Goal: Browse casually: Explore the website without a specific task or goal

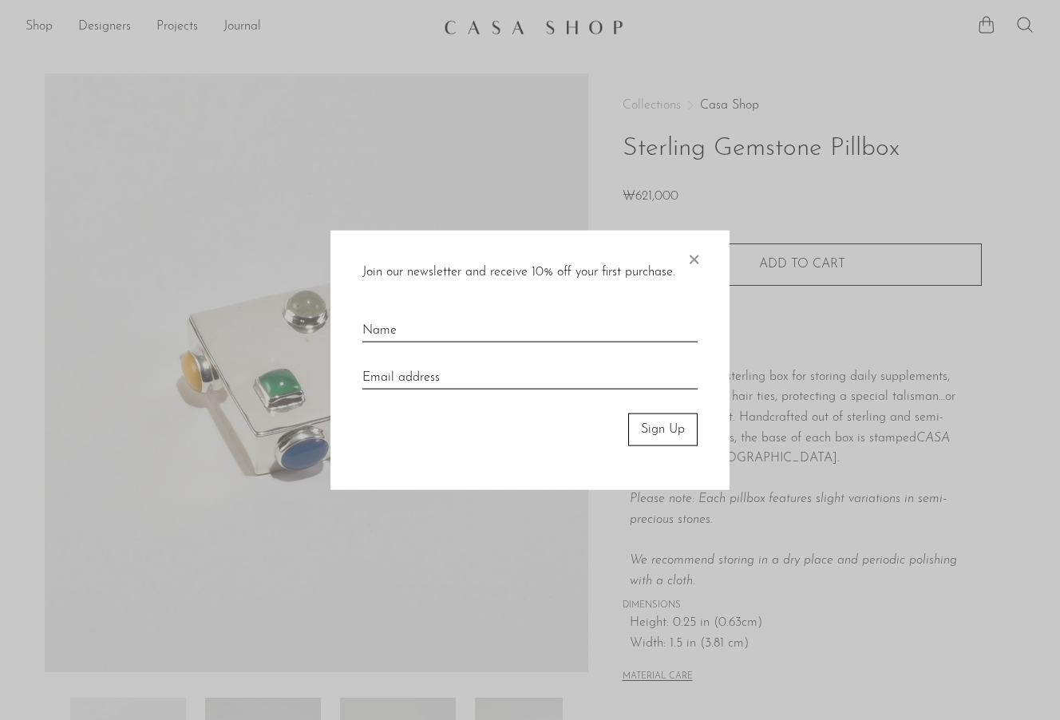
click at [693, 254] on span "×" at bounding box center [693, 256] width 16 height 51
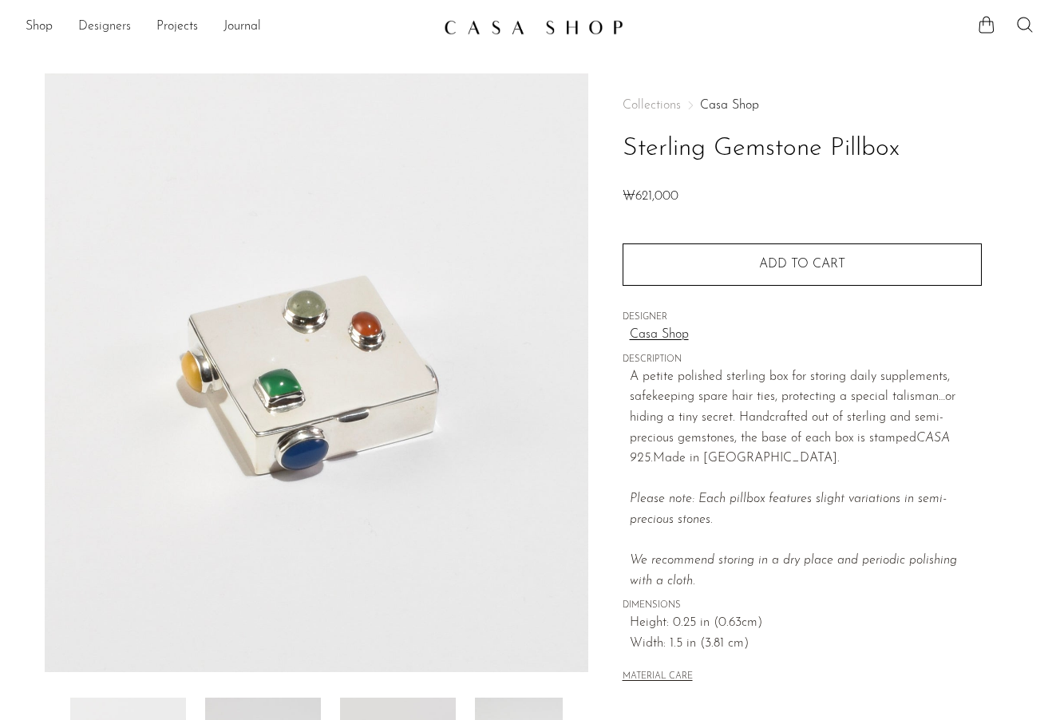
click at [105, 34] on link "Designers" at bounding box center [104, 27] width 53 height 21
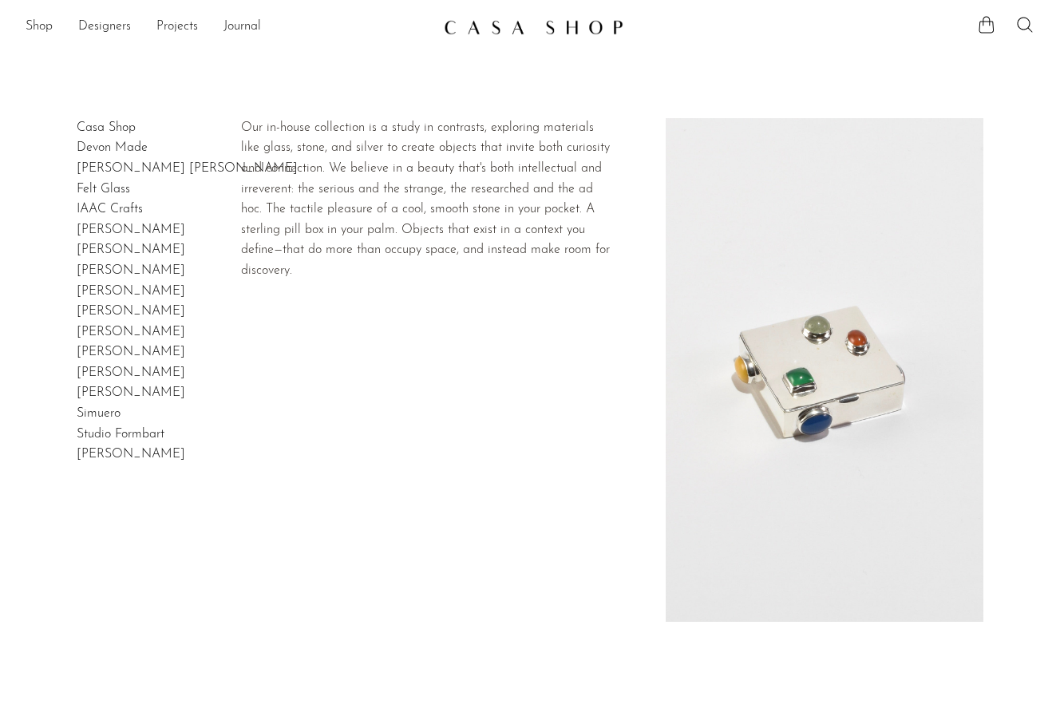
click at [124, 128] on link "Casa Shop" at bounding box center [106, 127] width 59 height 13
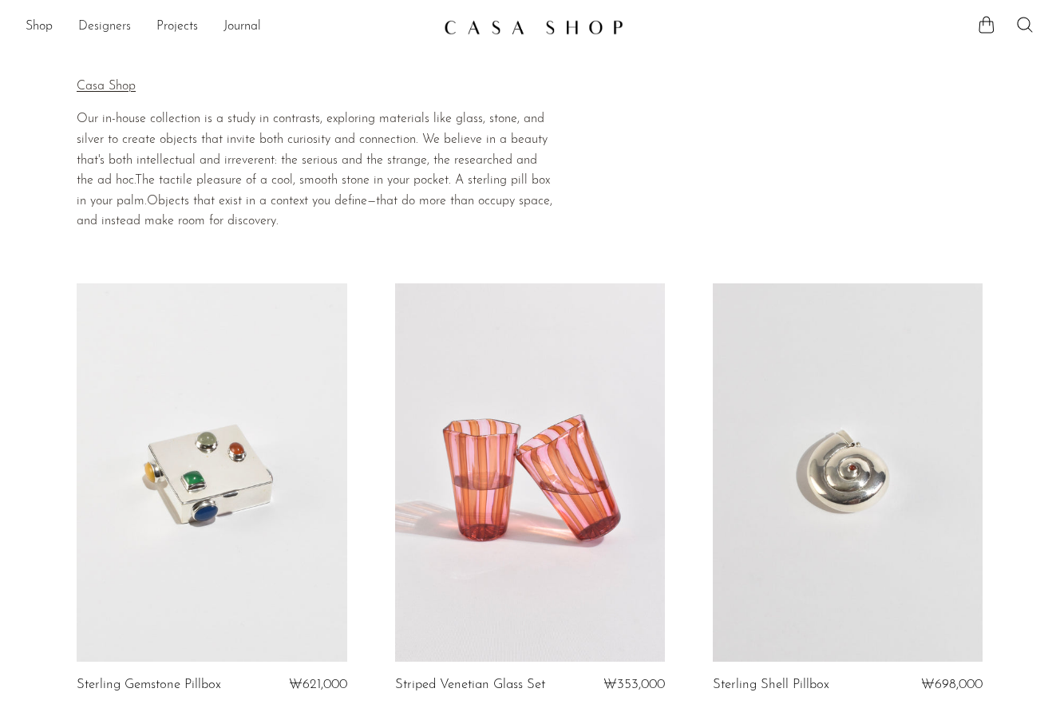
click at [113, 22] on link "Designers" at bounding box center [104, 27] width 53 height 21
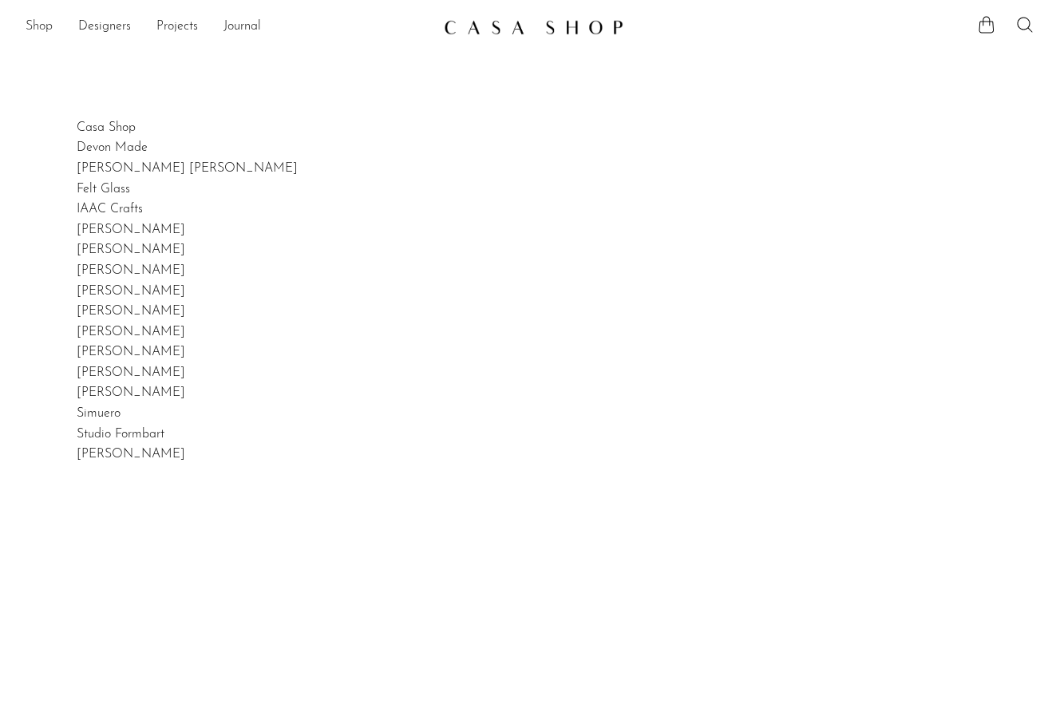
click at [41, 18] on link "Shop" at bounding box center [39, 27] width 27 height 21
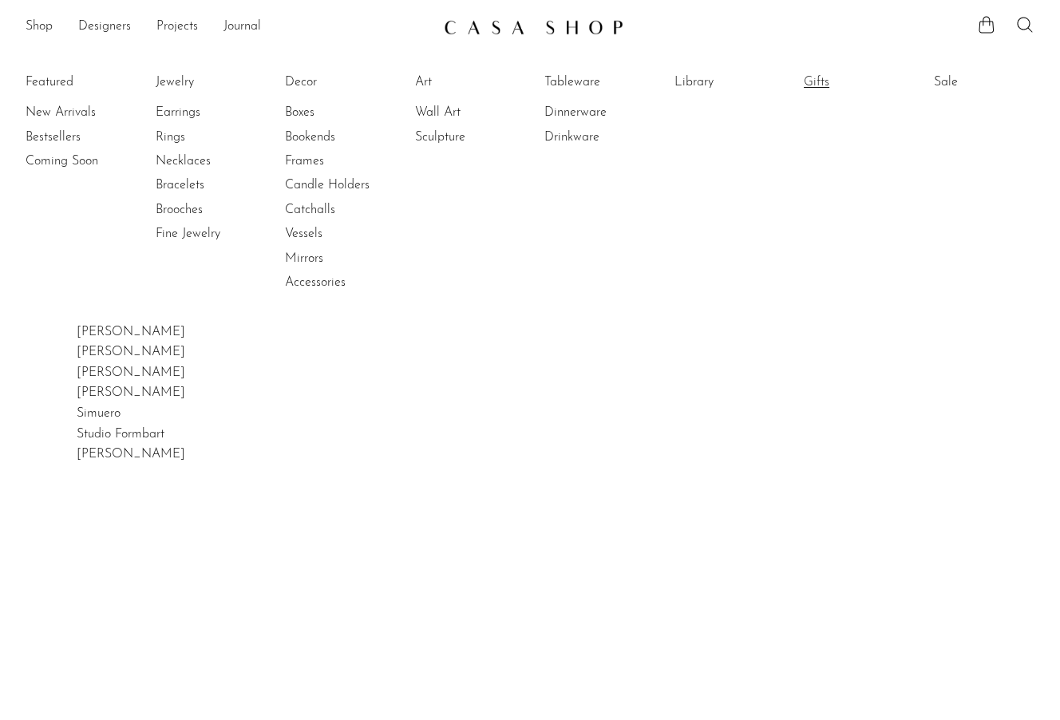
click at [829, 73] on link "Gifts" at bounding box center [864, 82] width 120 height 18
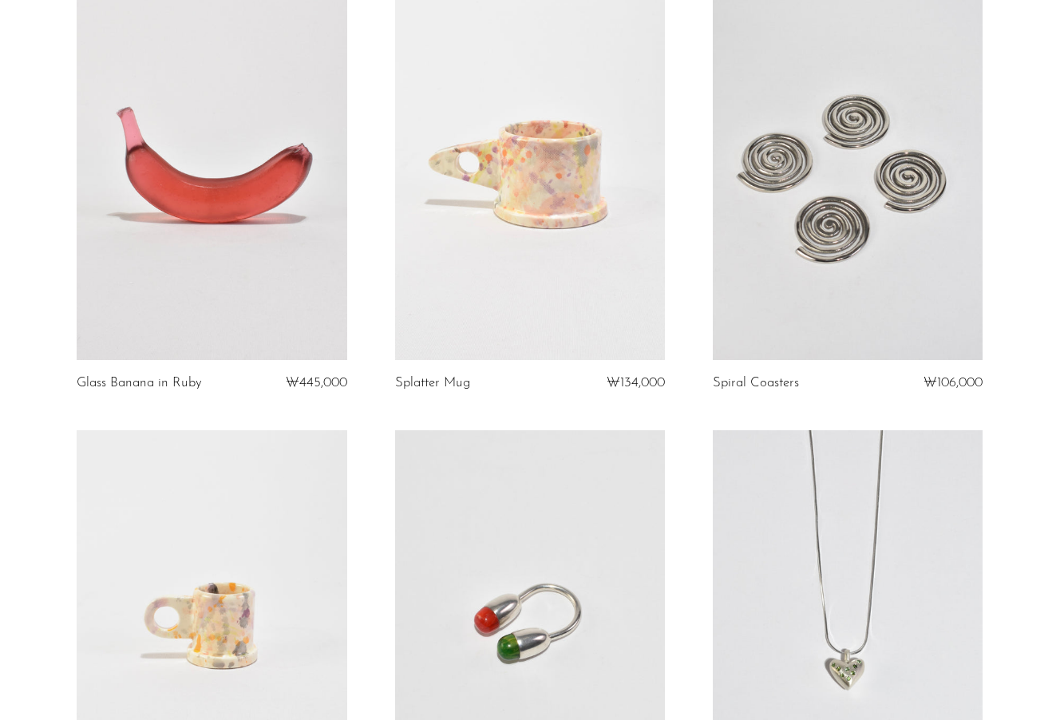
scroll to position [631, 0]
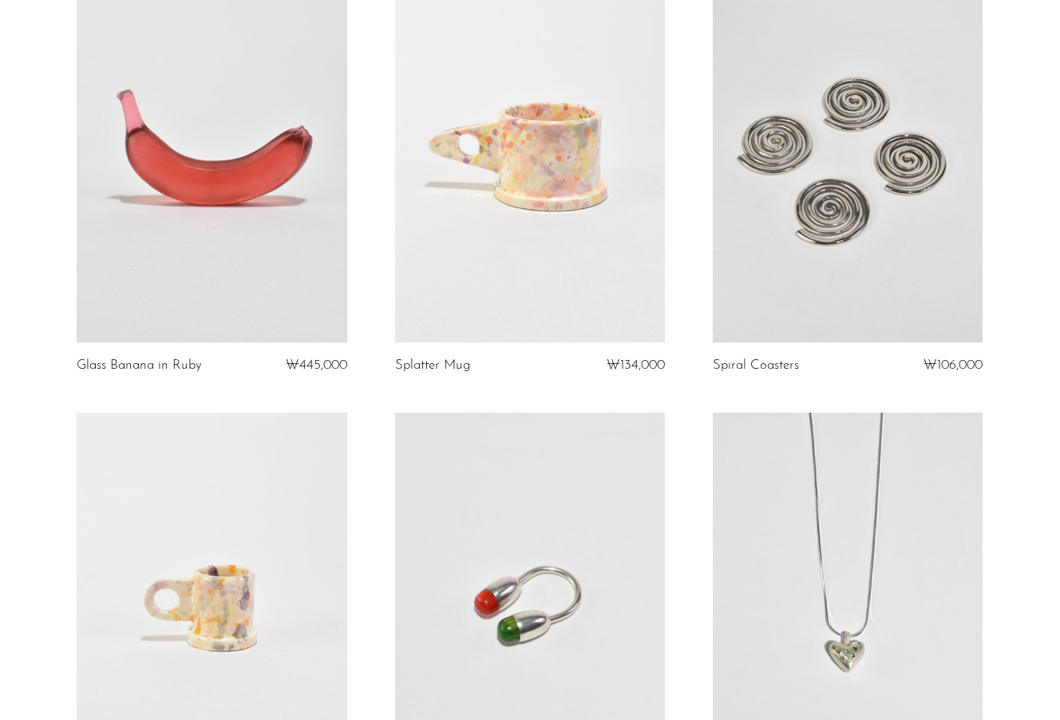
click at [892, 203] on link at bounding box center [848, 153] width 270 height 378
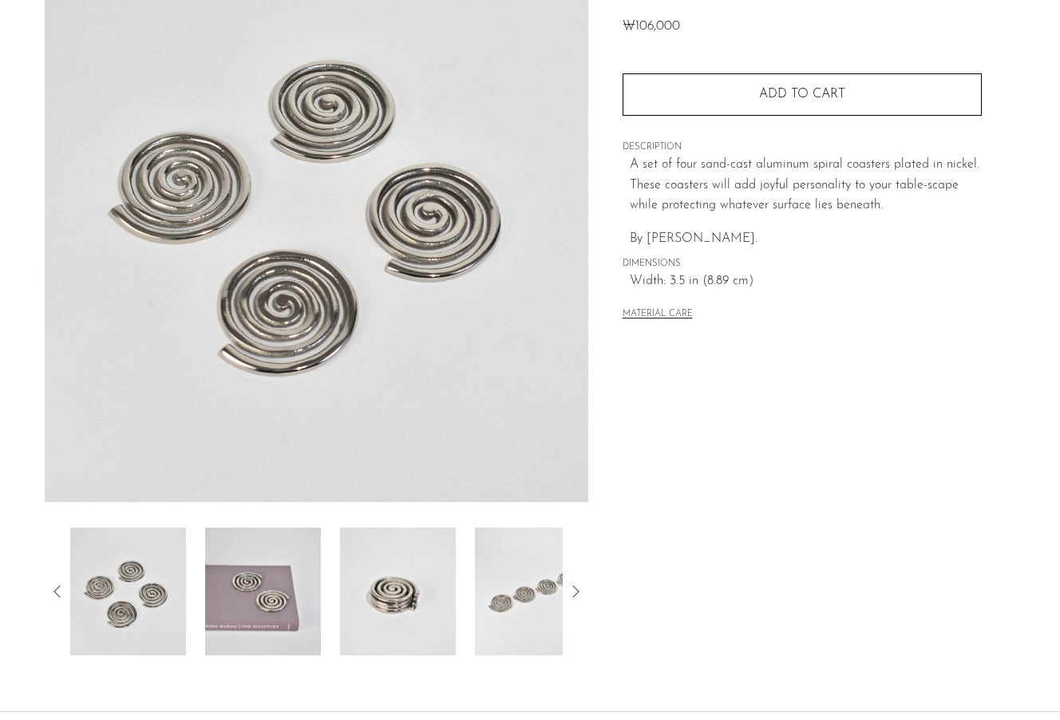
scroll to position [192, 0]
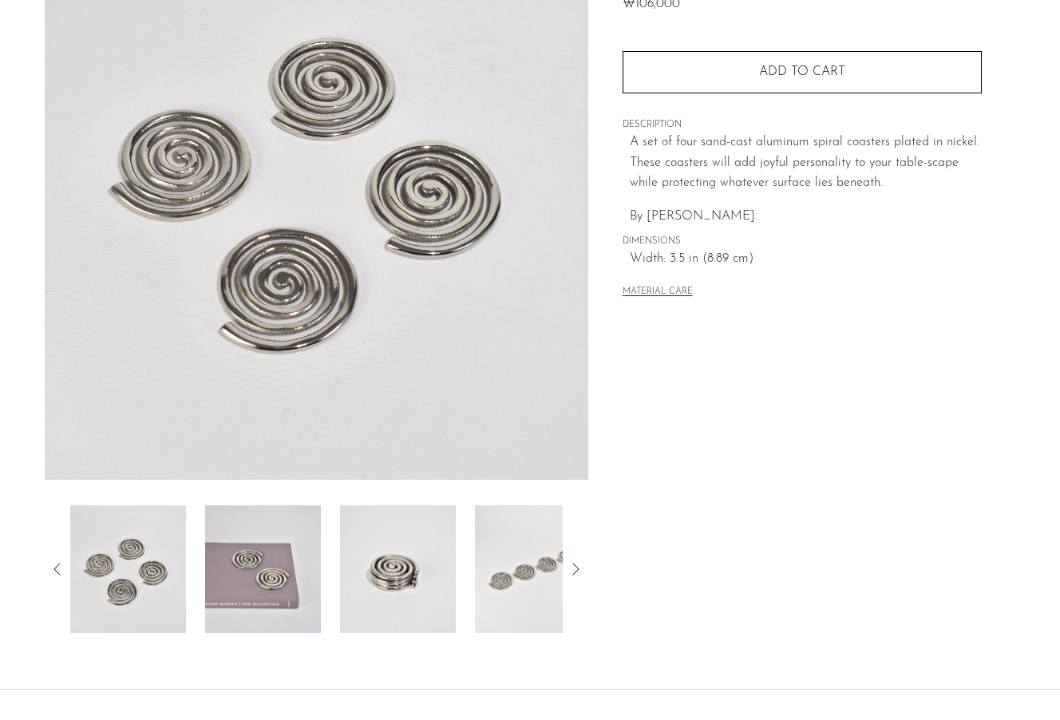
click at [271, 583] on img at bounding box center [263, 569] width 116 height 128
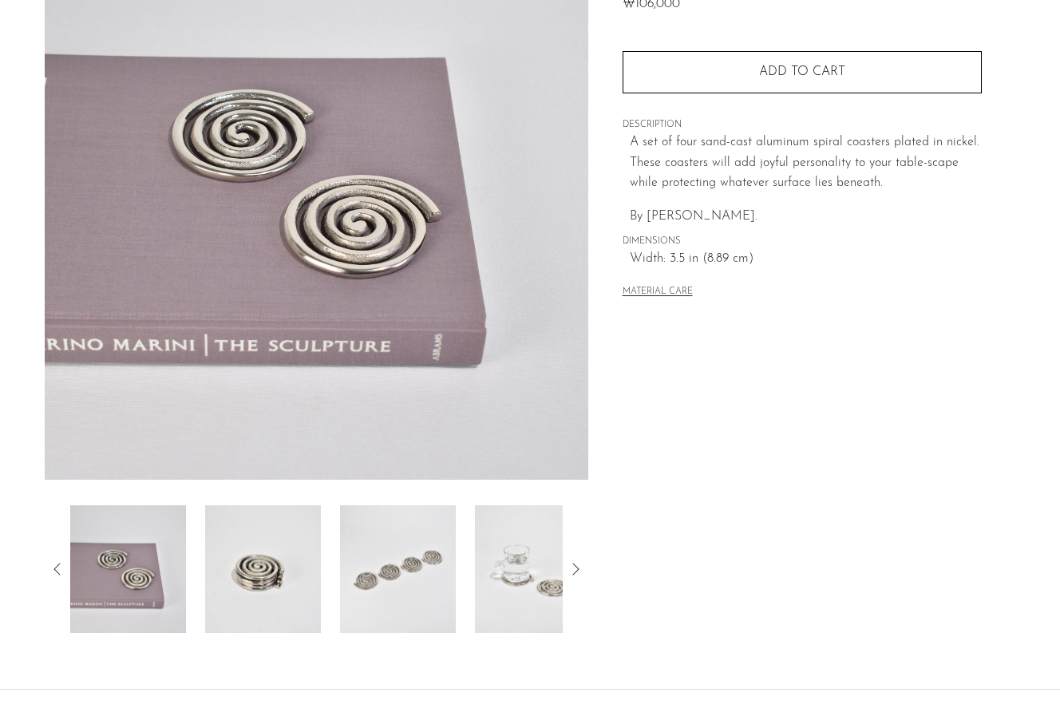
click at [322, 579] on div at bounding box center [316, 569] width 492 height 128
click at [396, 559] on img at bounding box center [398, 569] width 116 height 128
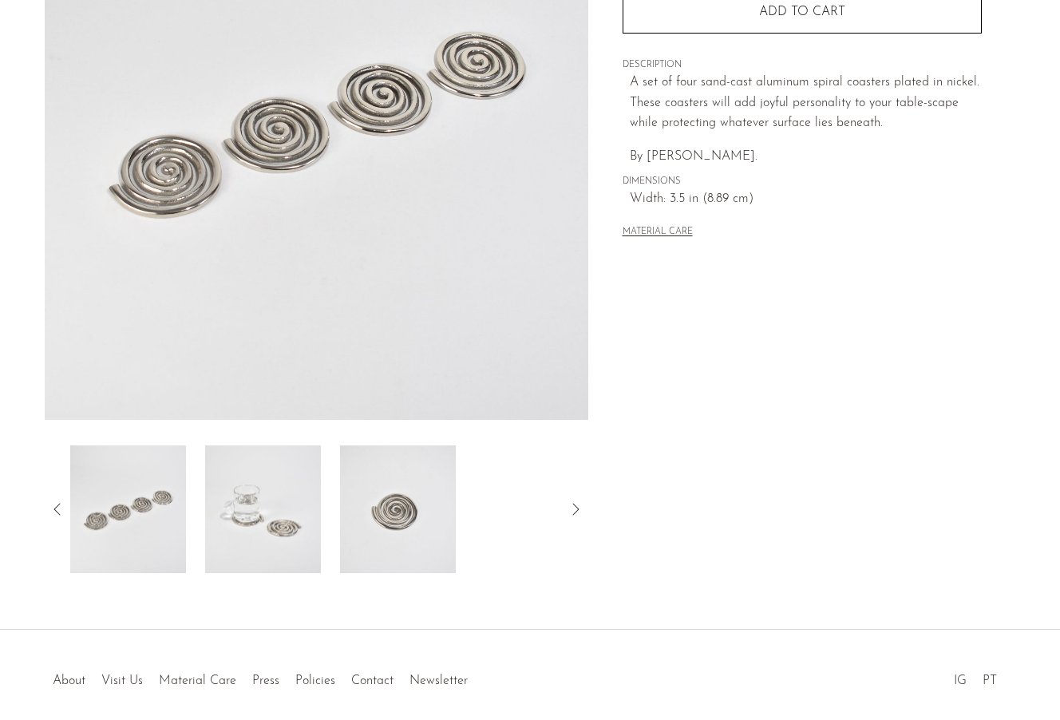
scroll to position [272, 0]
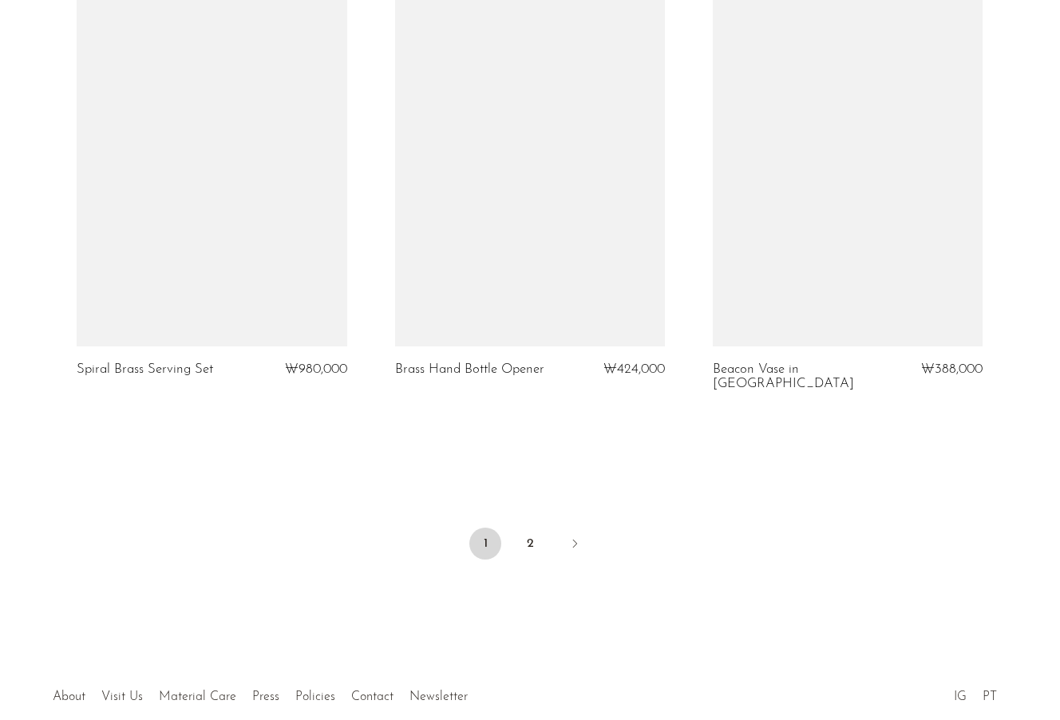
scroll to position [5240, 0]
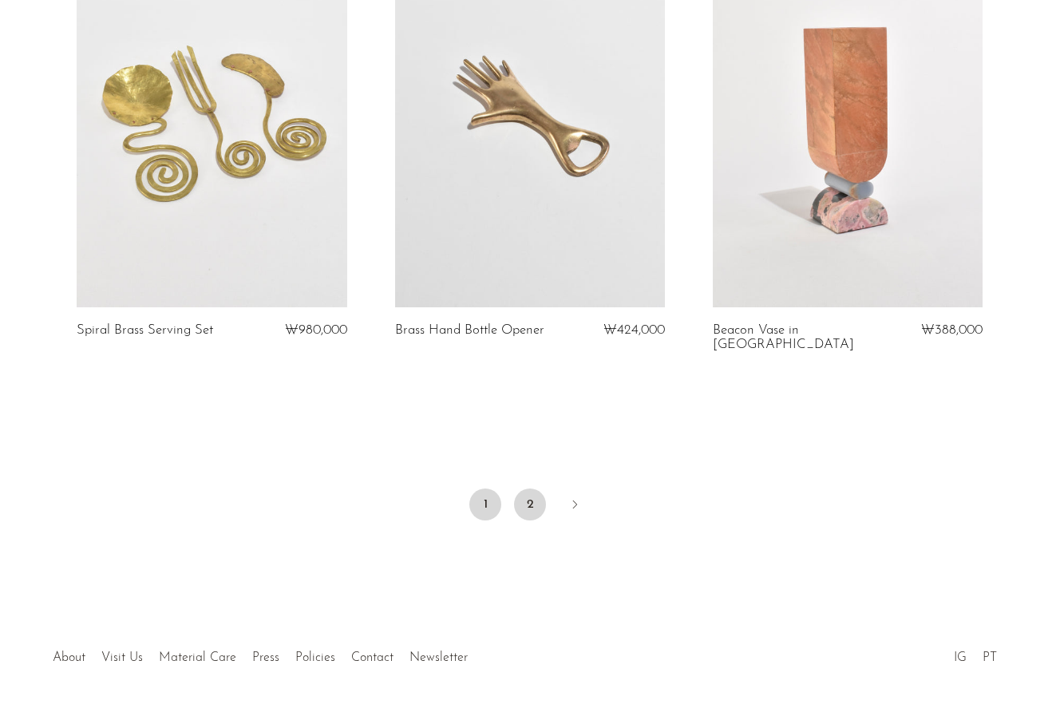
click at [534, 488] on link "2" at bounding box center [530, 504] width 32 height 32
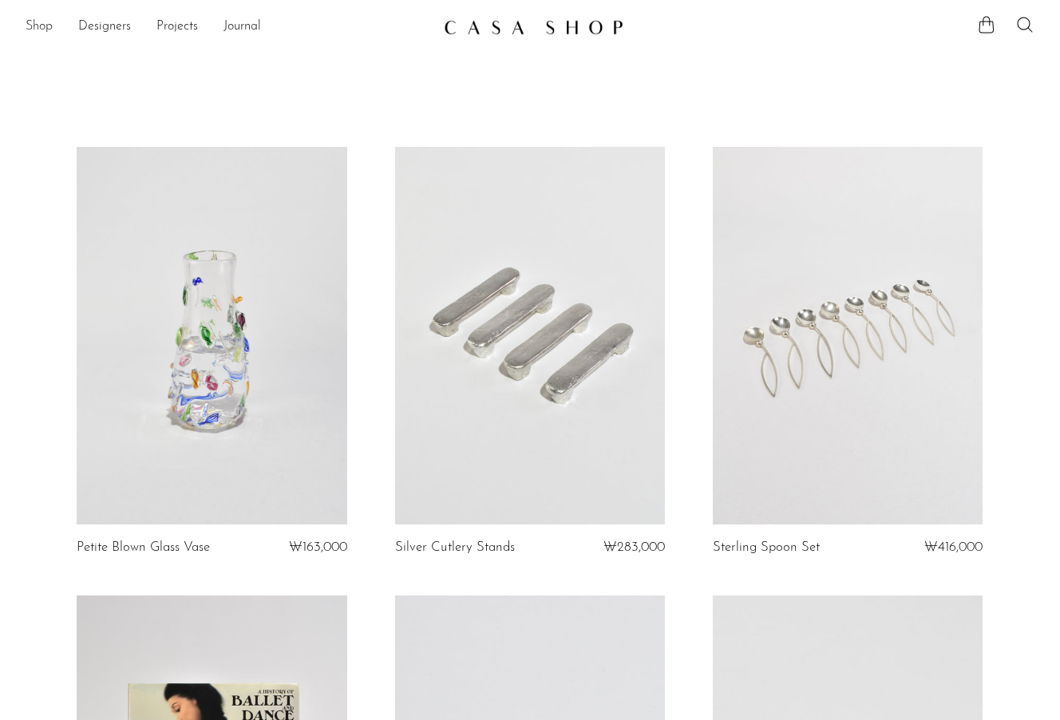
click at [45, 24] on link "Shop" at bounding box center [39, 27] width 27 height 21
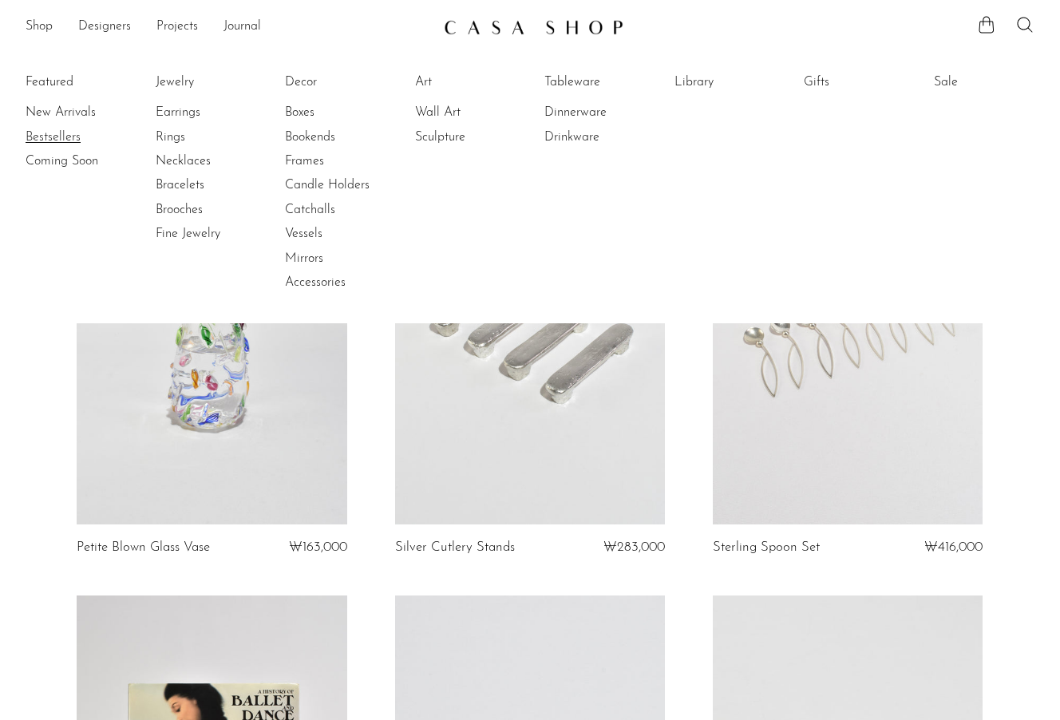
click at [52, 136] on link "Bestsellers" at bounding box center [86, 137] width 120 height 18
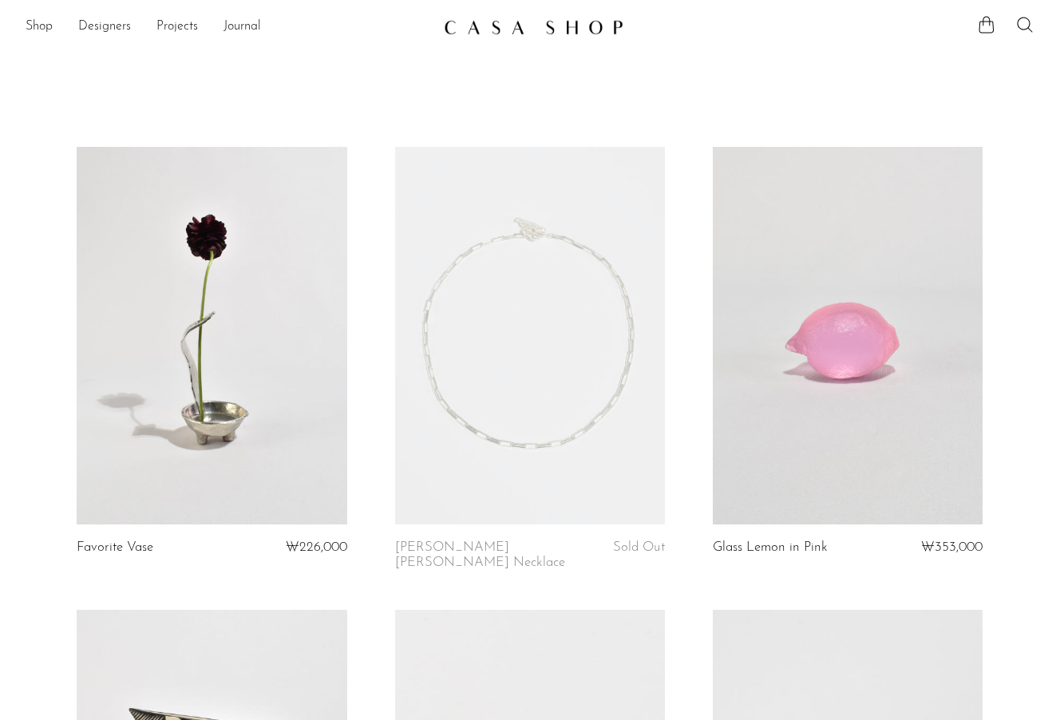
click at [553, 304] on link at bounding box center [530, 336] width 270 height 378
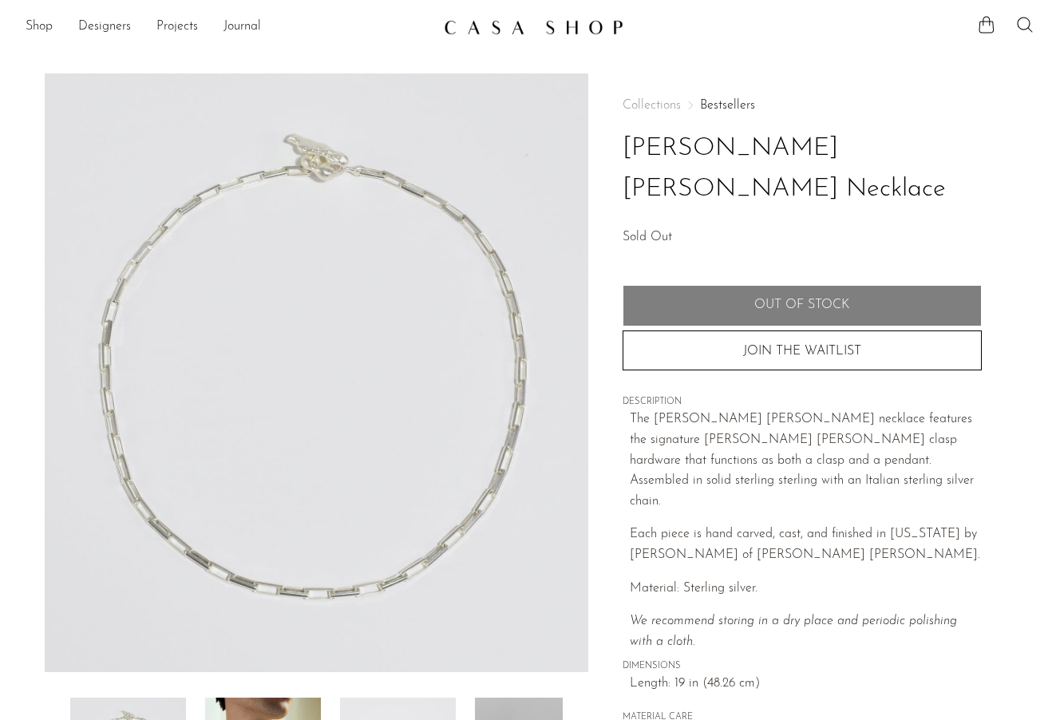
scroll to position [319, 0]
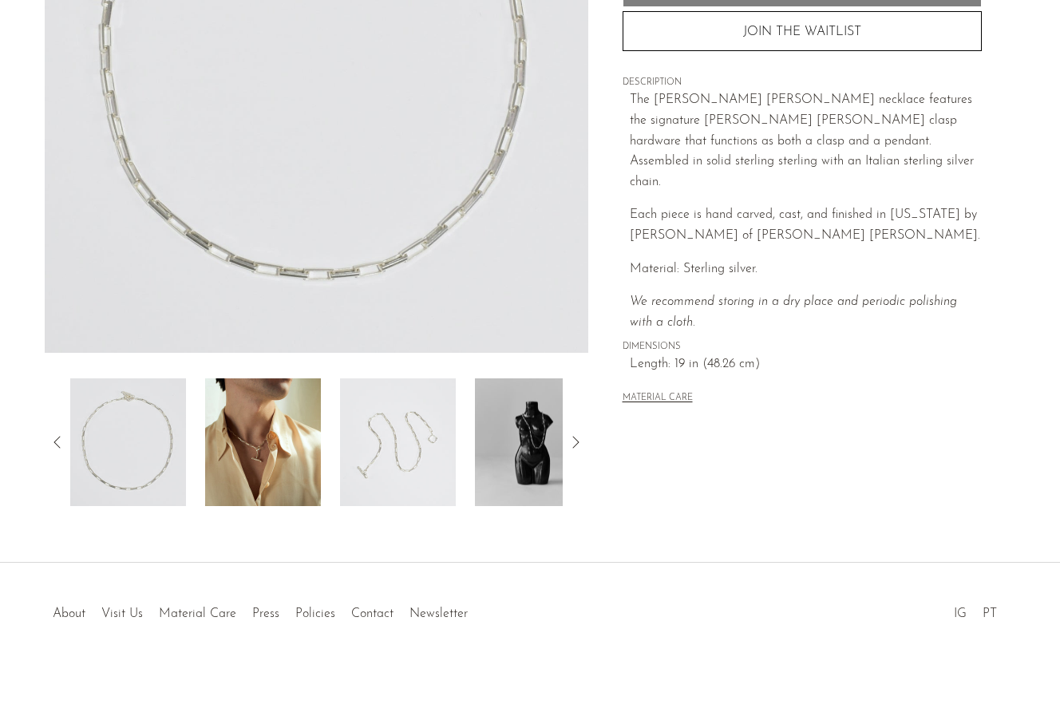
click at [272, 474] on img at bounding box center [263, 442] width 116 height 128
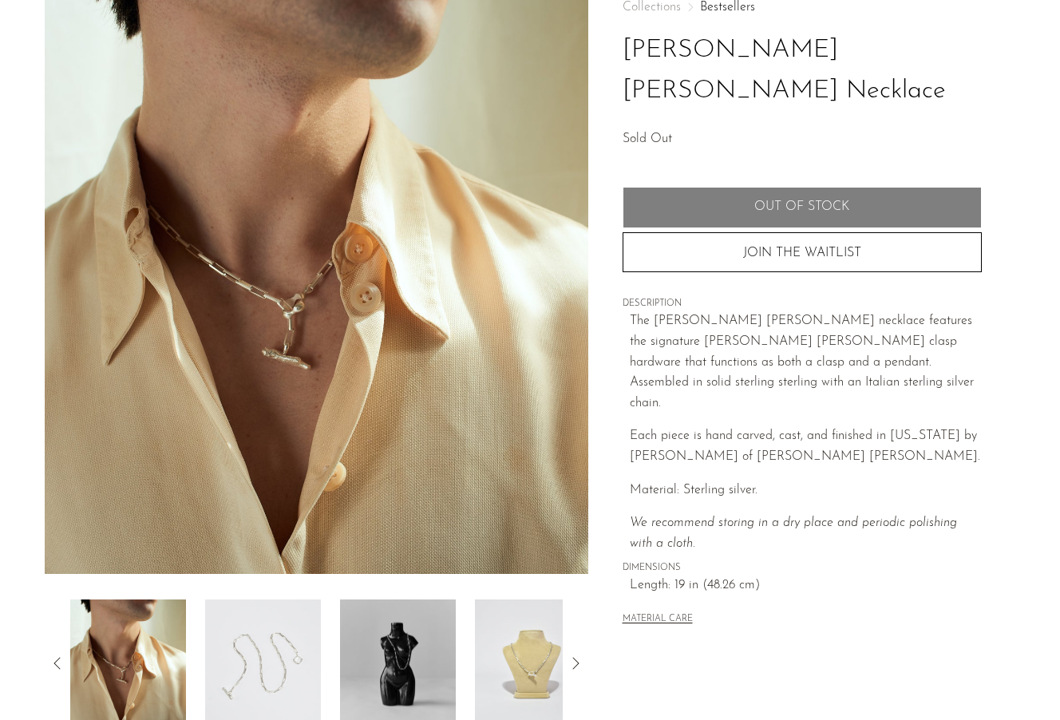
scroll to position [0, 0]
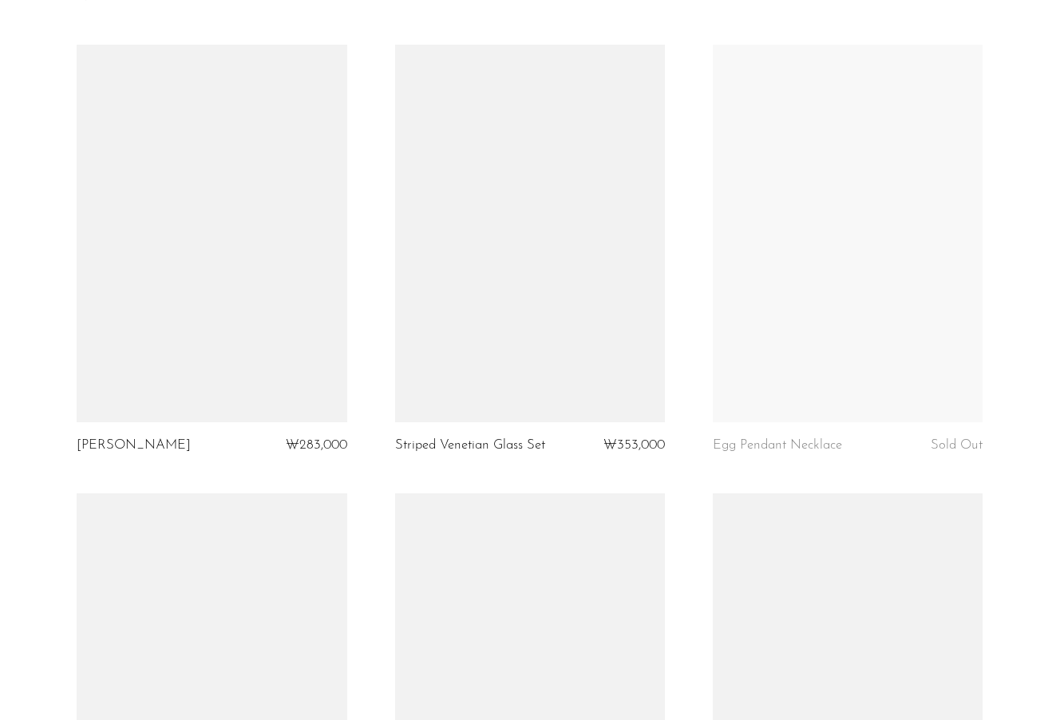
scroll to position [4664, 0]
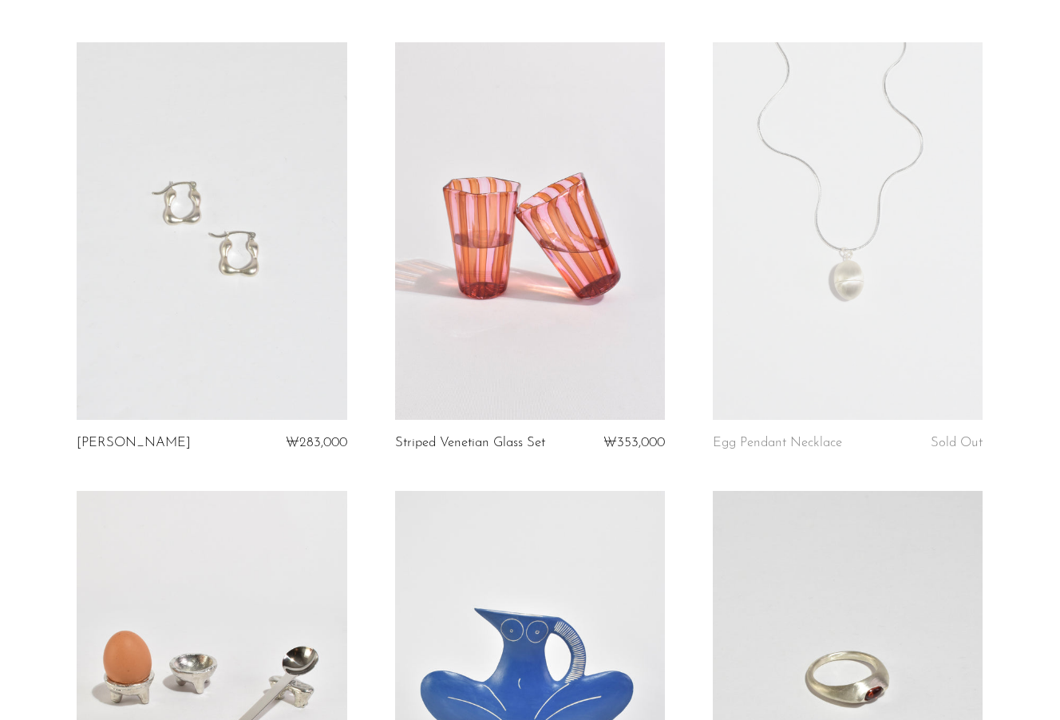
click at [847, 287] on link at bounding box center [848, 231] width 270 height 378
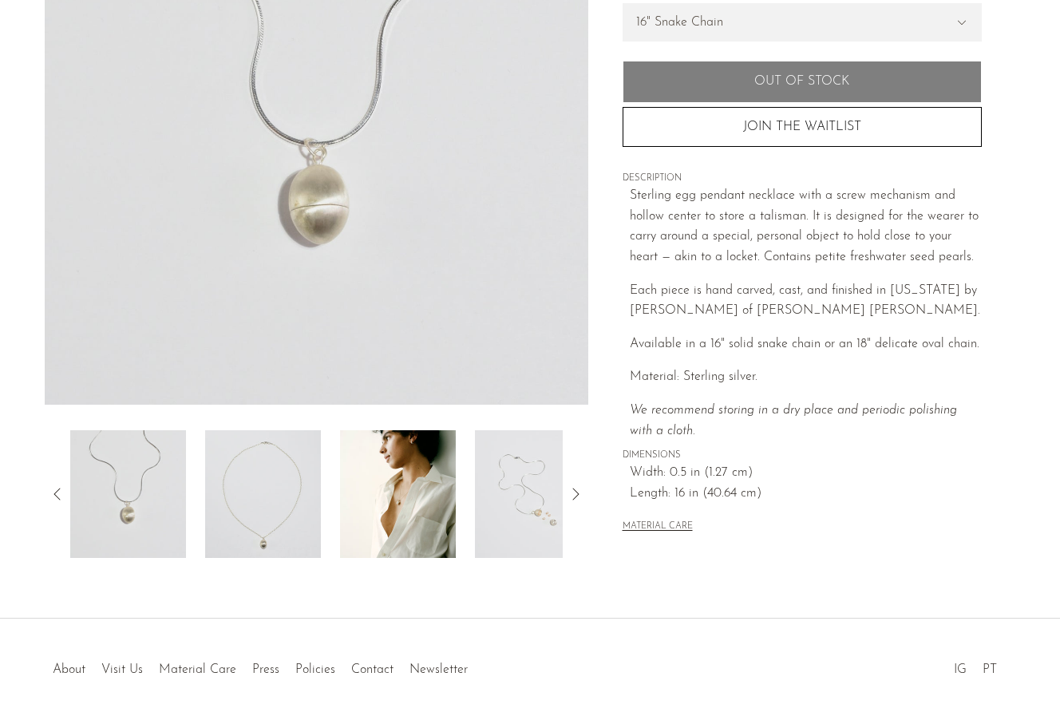
scroll to position [323, 0]
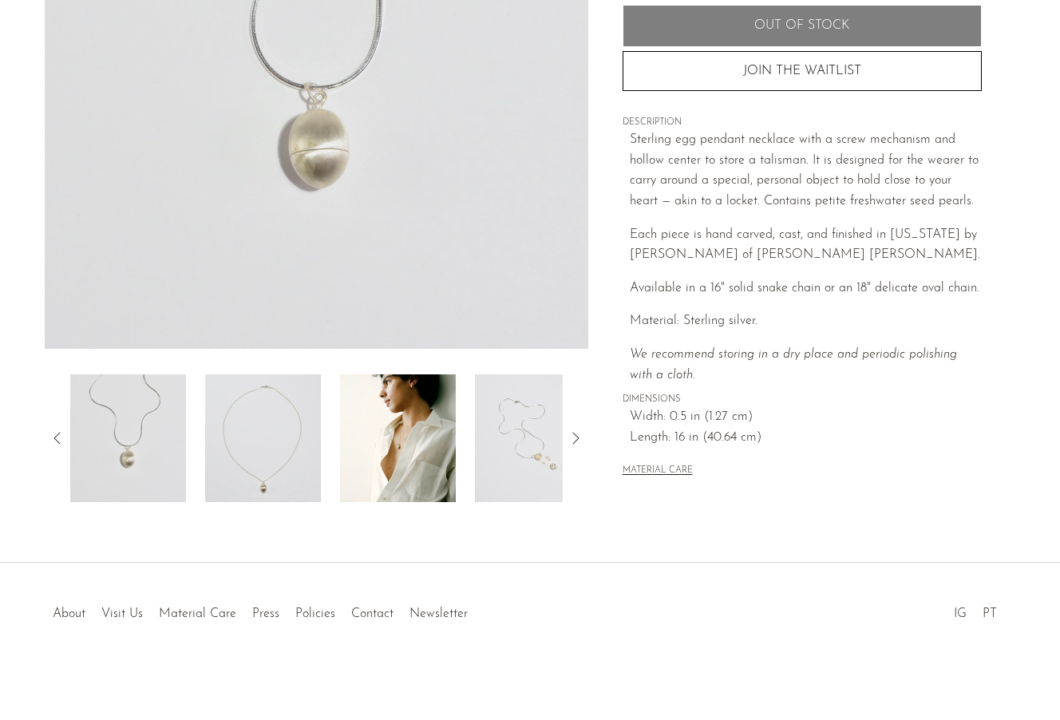
click at [230, 460] on img at bounding box center [263, 438] width 116 height 128
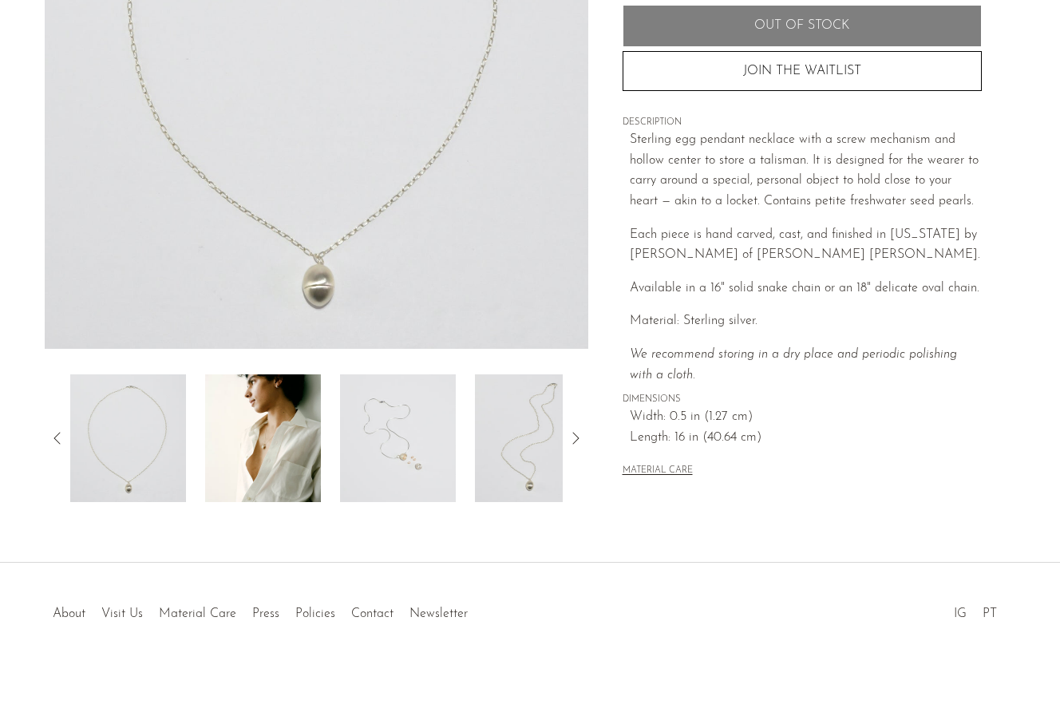
click at [372, 456] on img at bounding box center [398, 438] width 116 height 128
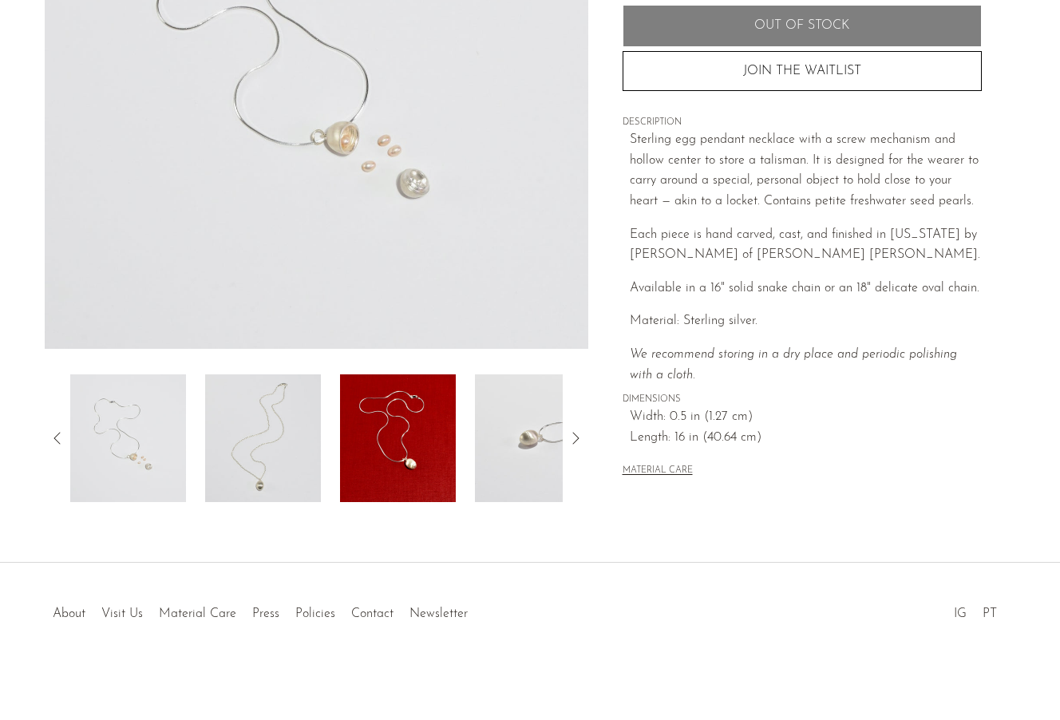
click at [407, 452] on img at bounding box center [398, 438] width 116 height 128
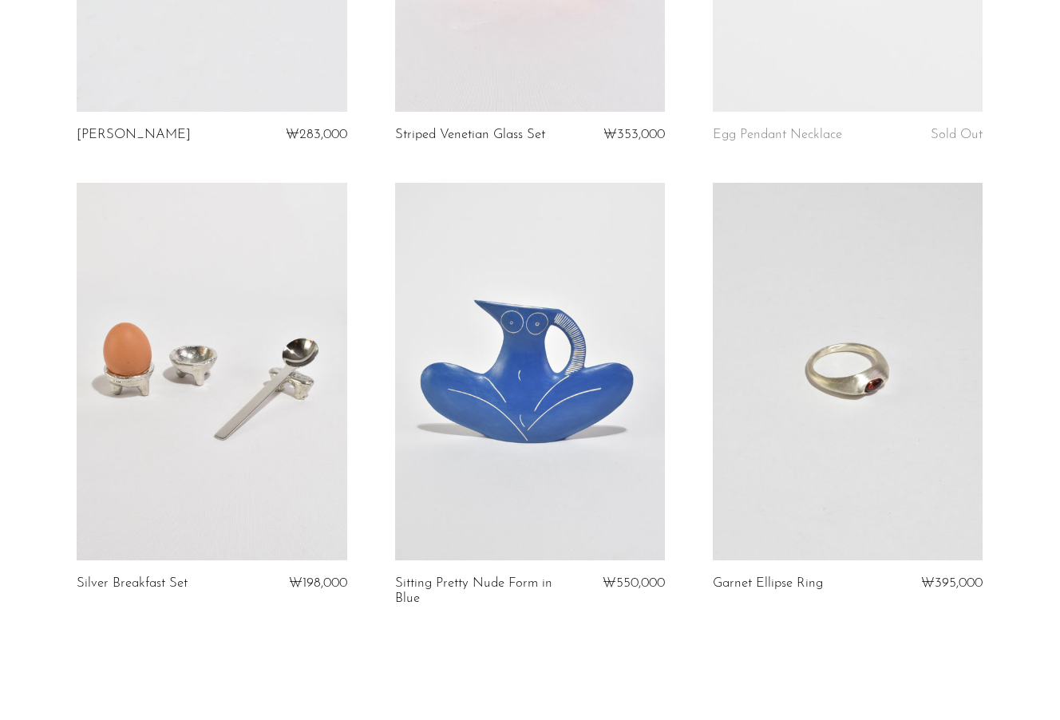
scroll to position [5226, 0]
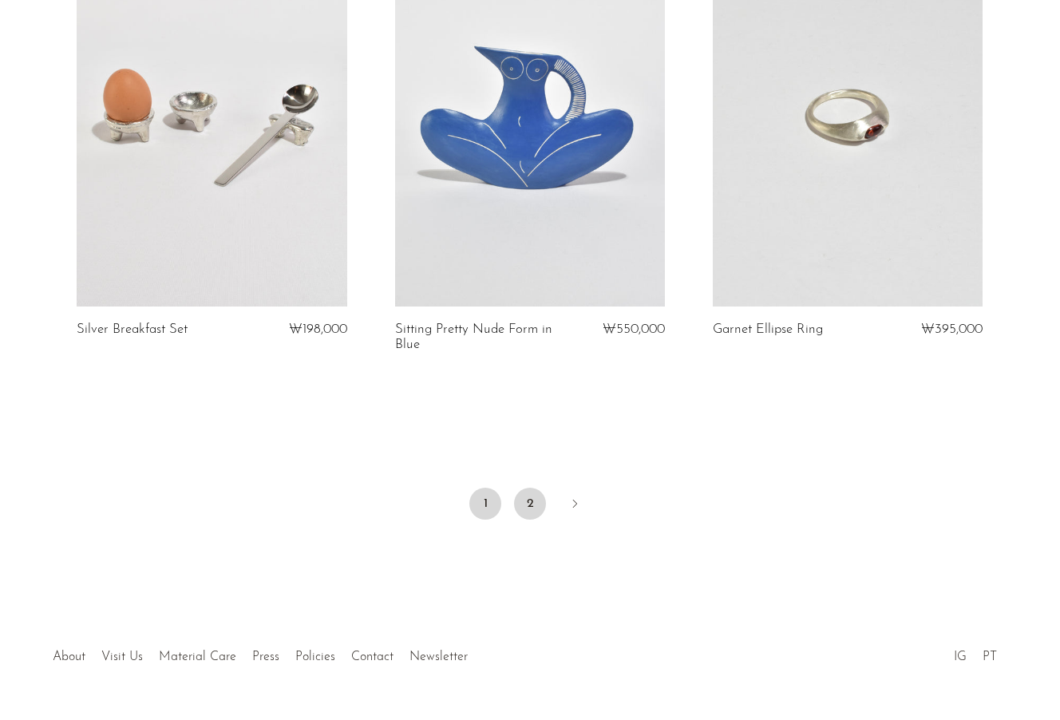
click at [535, 488] on link "2" at bounding box center [530, 504] width 32 height 32
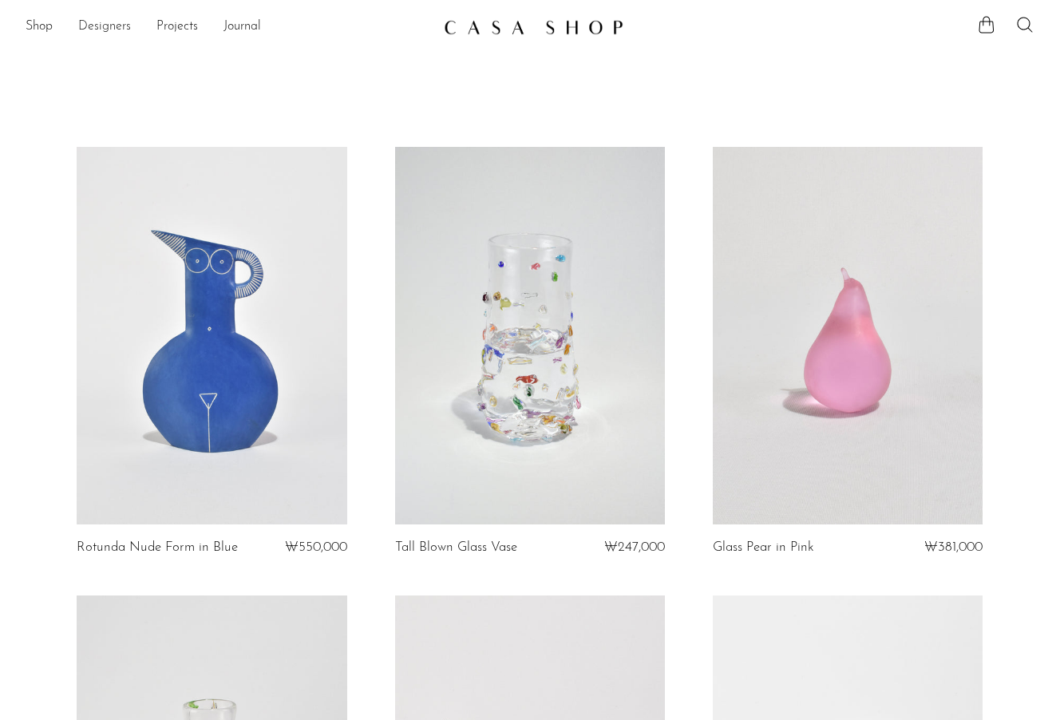
click at [85, 30] on link "Designers" at bounding box center [104, 27] width 53 height 21
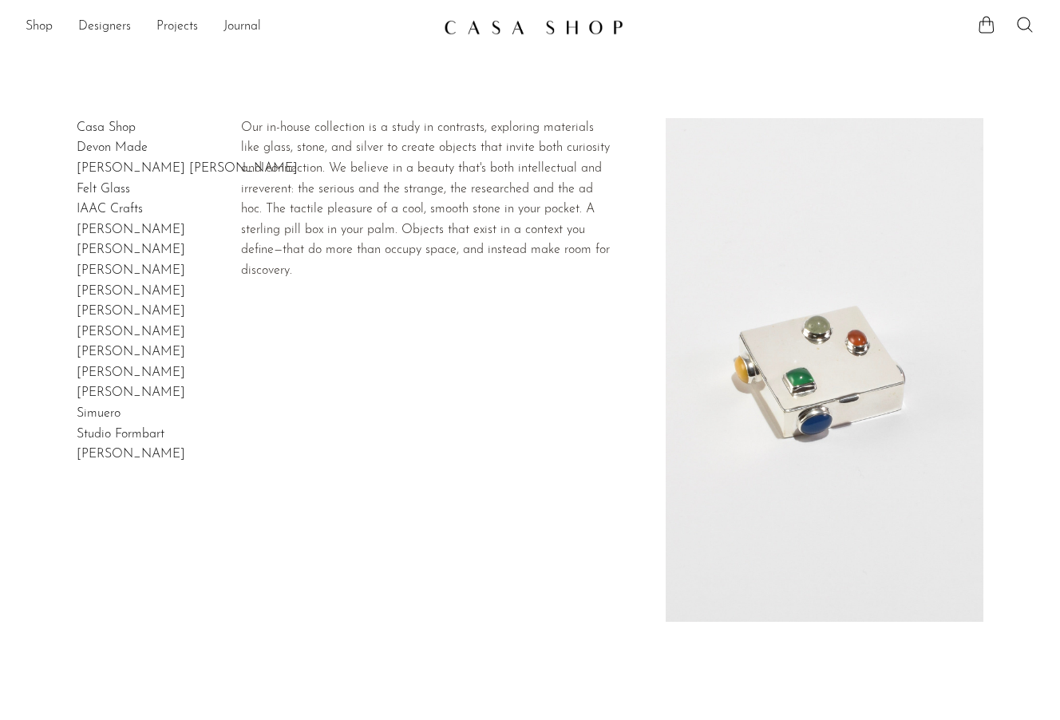
click at [97, 134] on link "Casa Shop" at bounding box center [106, 127] width 59 height 13
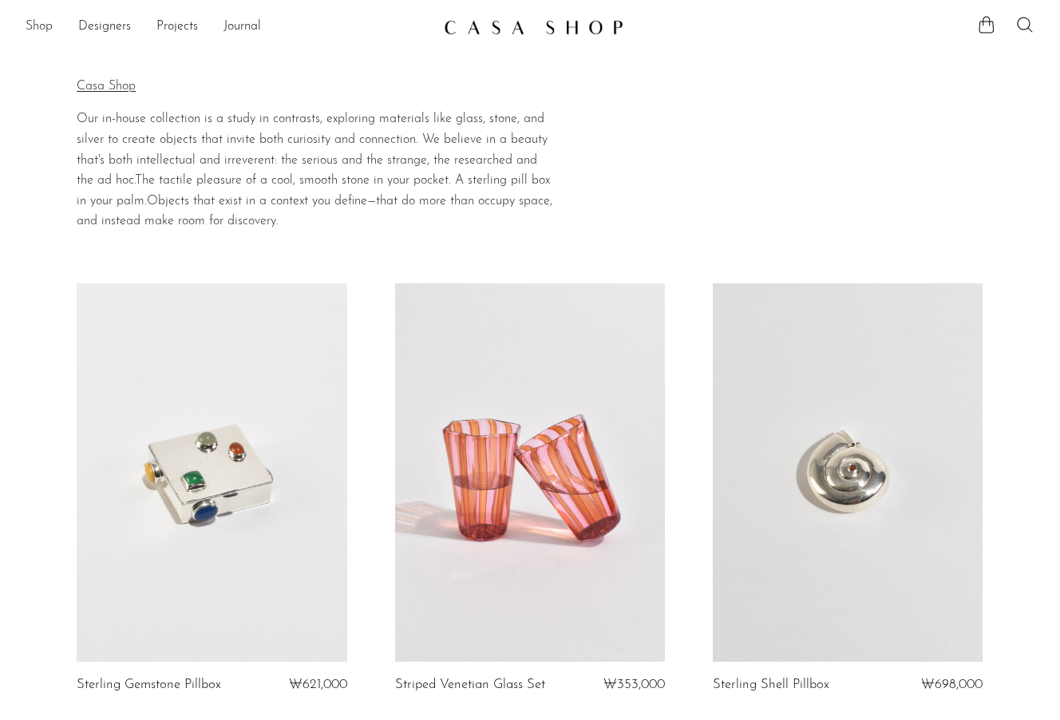
click at [49, 25] on link "Shop" at bounding box center [39, 27] width 27 height 21
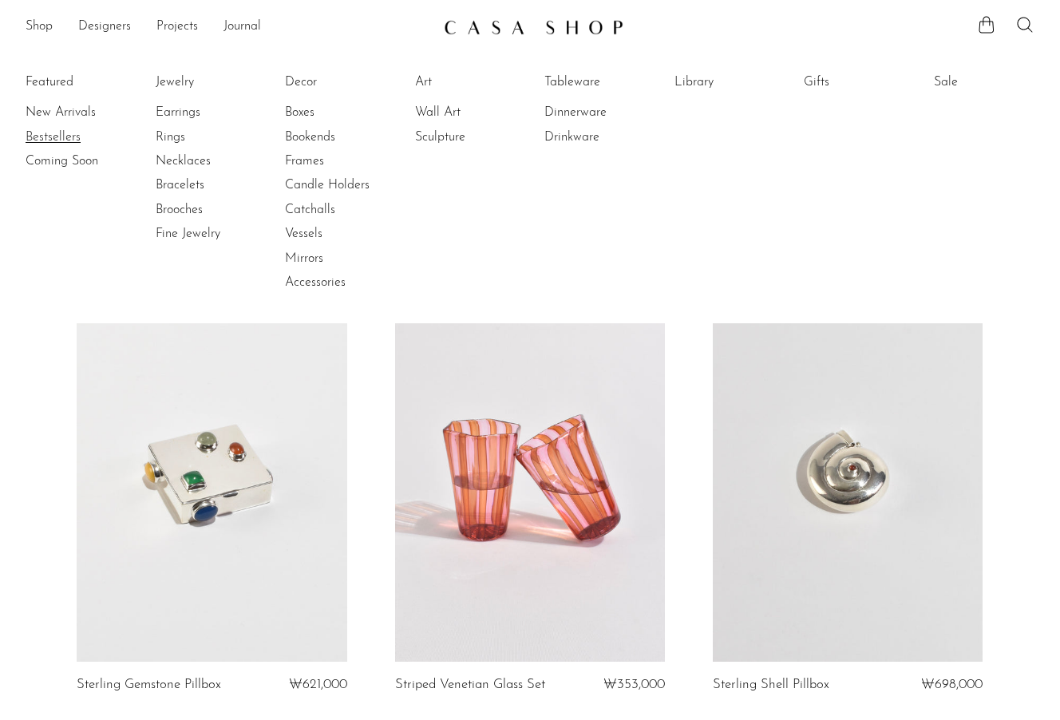
click at [69, 132] on link "Bestsellers" at bounding box center [86, 137] width 120 height 18
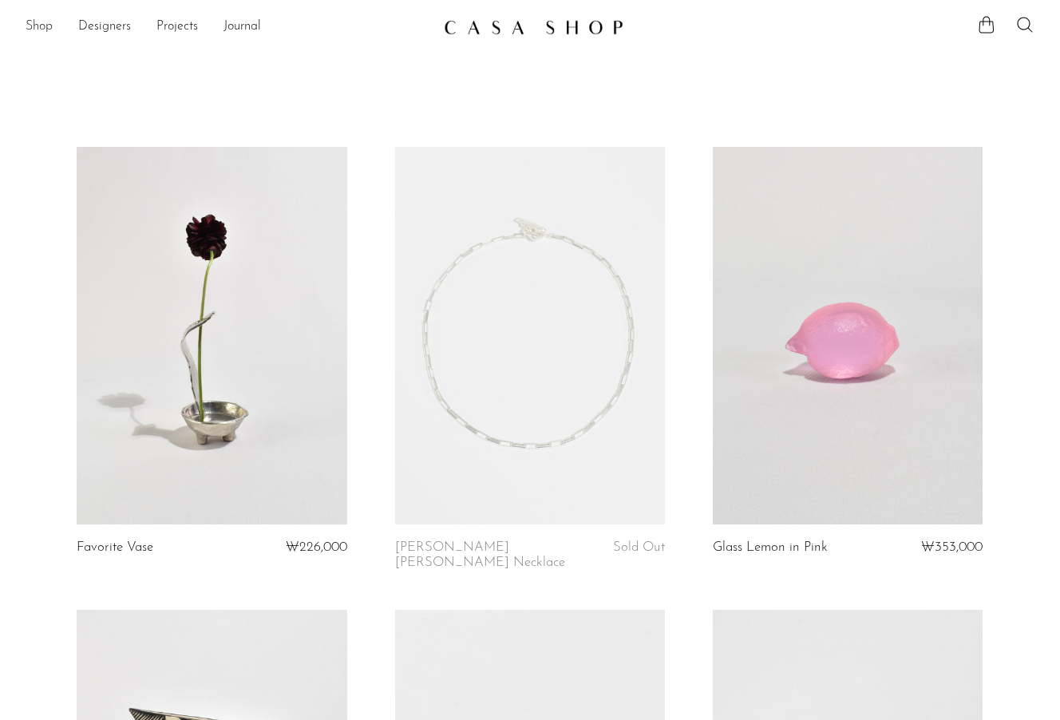
click at [49, 18] on link "Shop" at bounding box center [39, 27] width 27 height 21
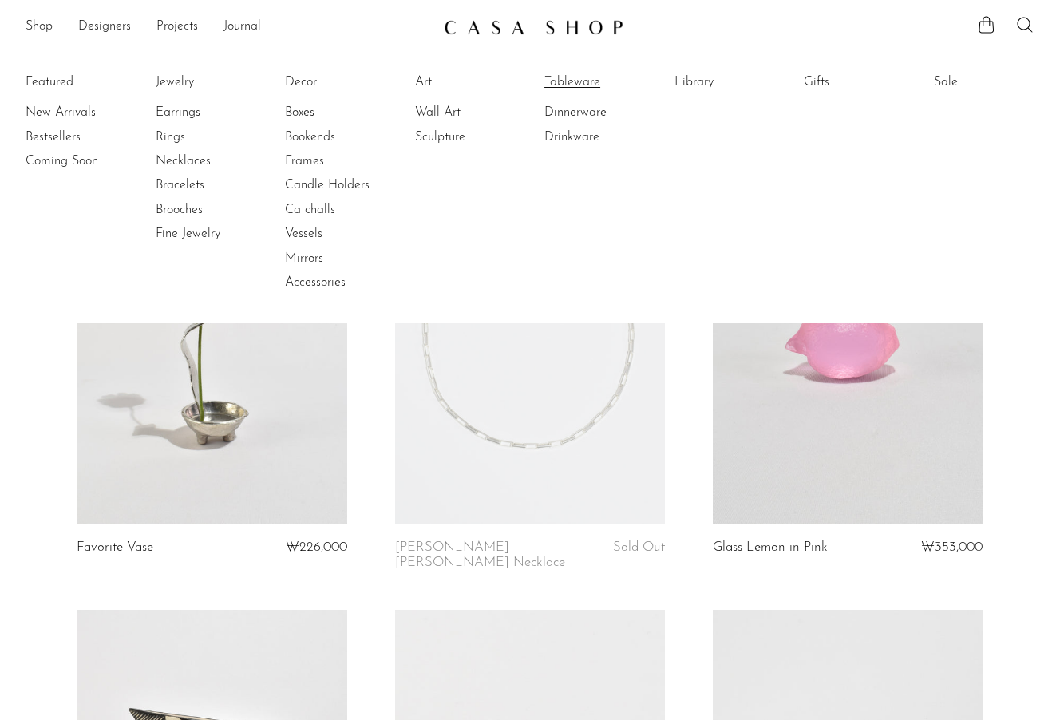
click at [567, 79] on link "Tableware" at bounding box center [604, 82] width 120 height 18
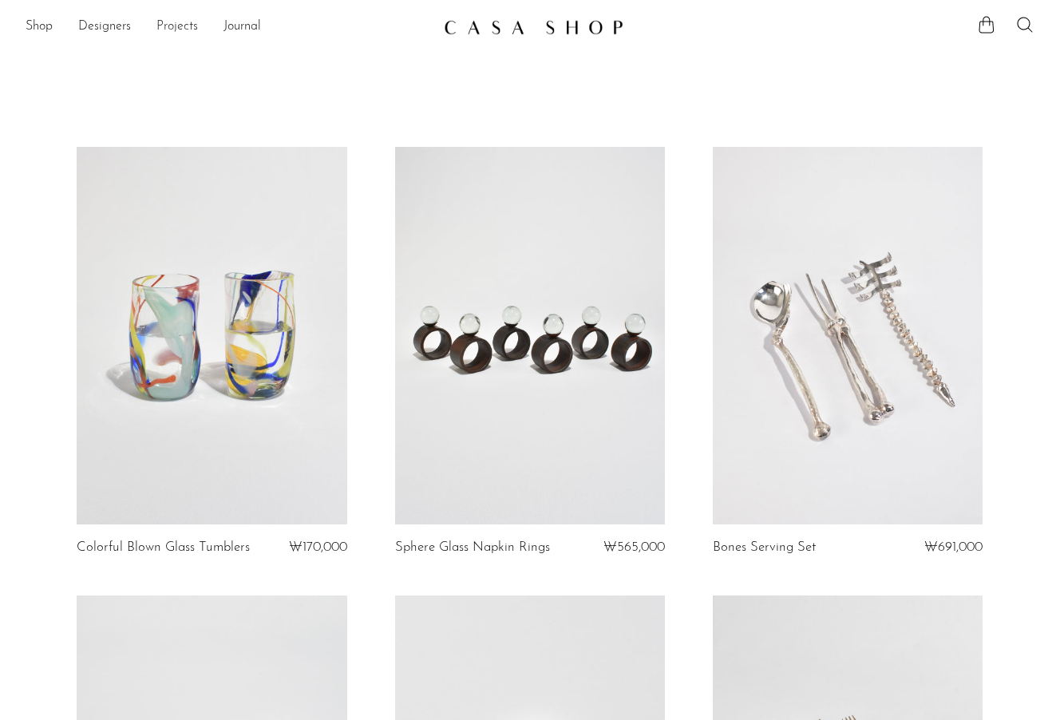
click at [173, 29] on link "Projects" at bounding box center [176, 27] width 41 height 21
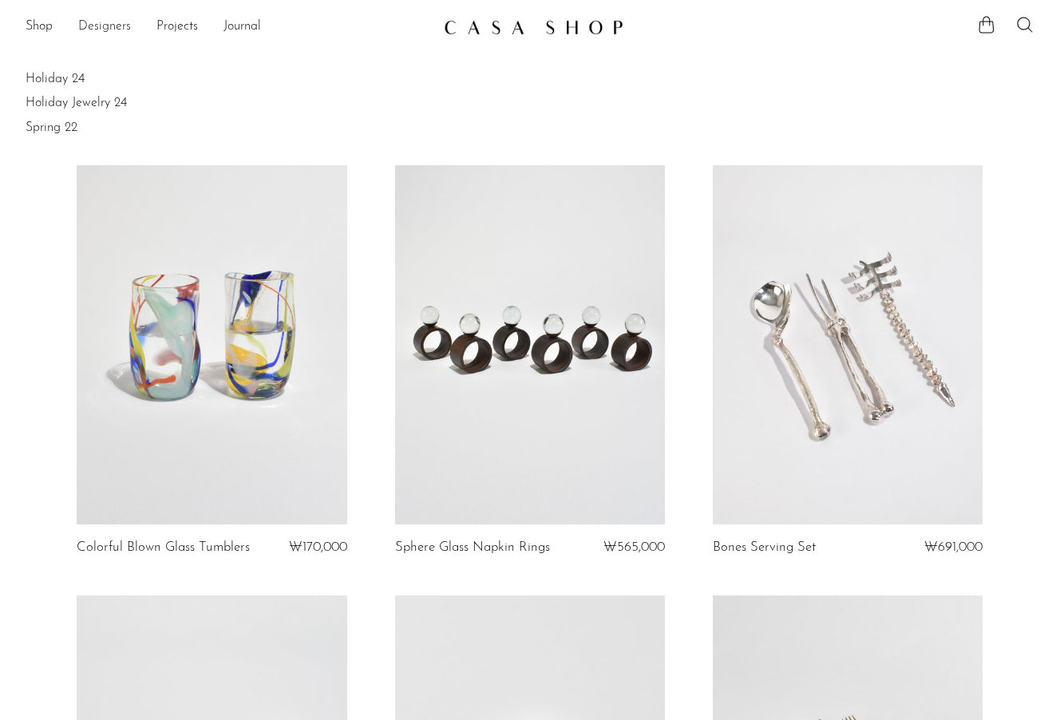
click at [97, 35] on link "Designers" at bounding box center [104, 27] width 53 height 21
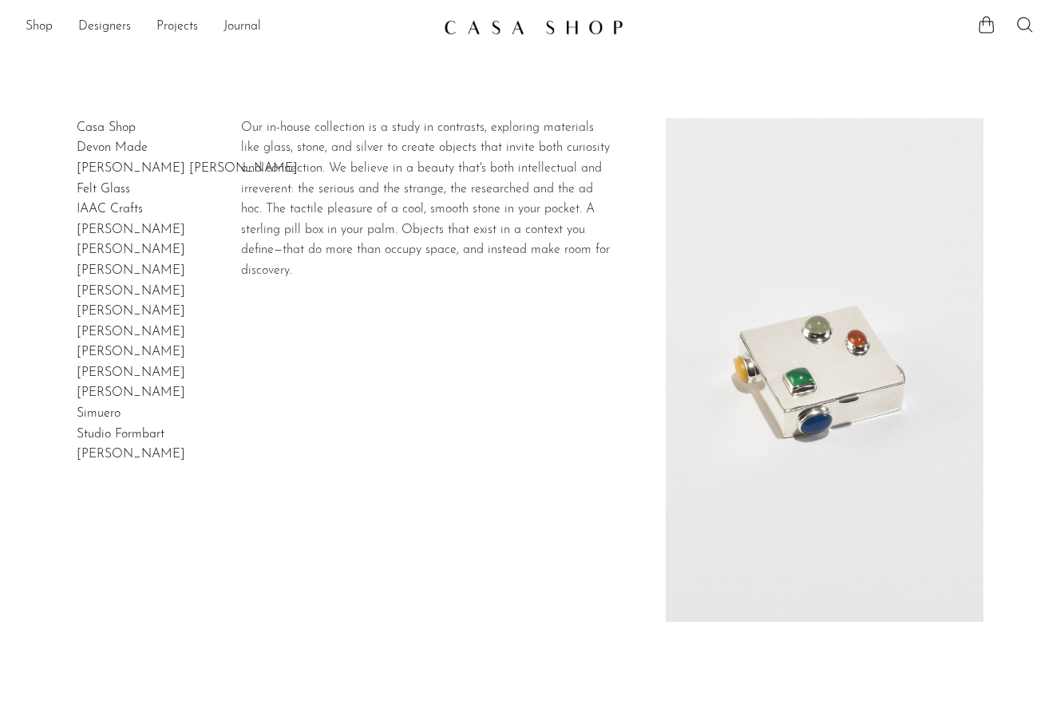
click at [117, 127] on link "Casa Shop" at bounding box center [106, 127] width 59 height 13
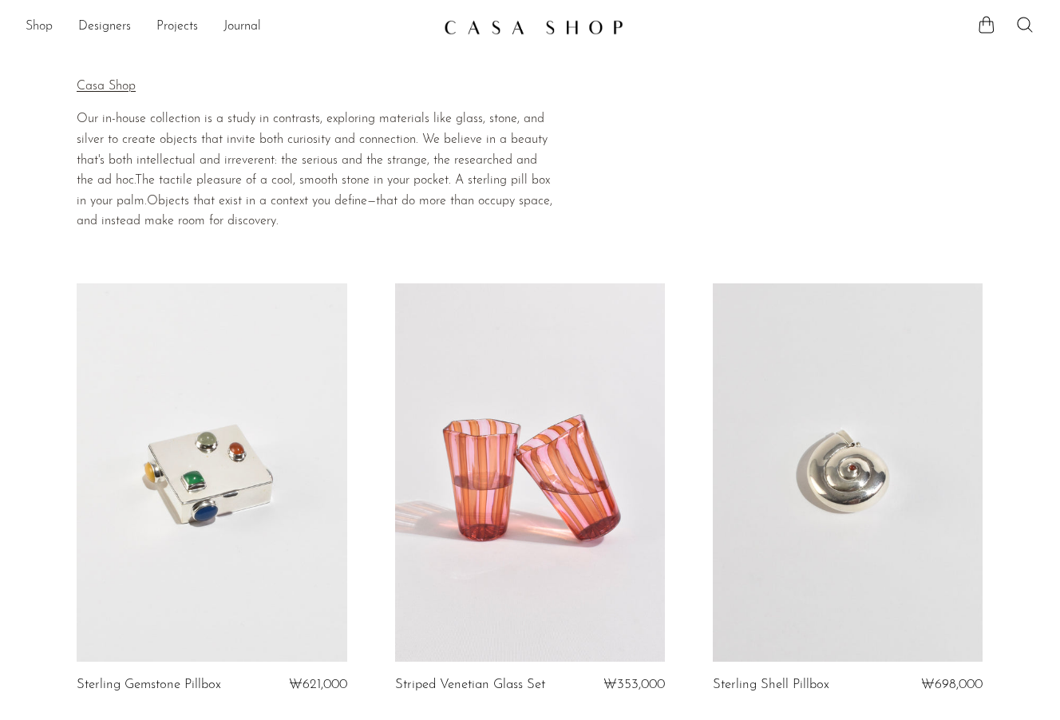
click at [45, 27] on link "Shop" at bounding box center [39, 27] width 27 height 21
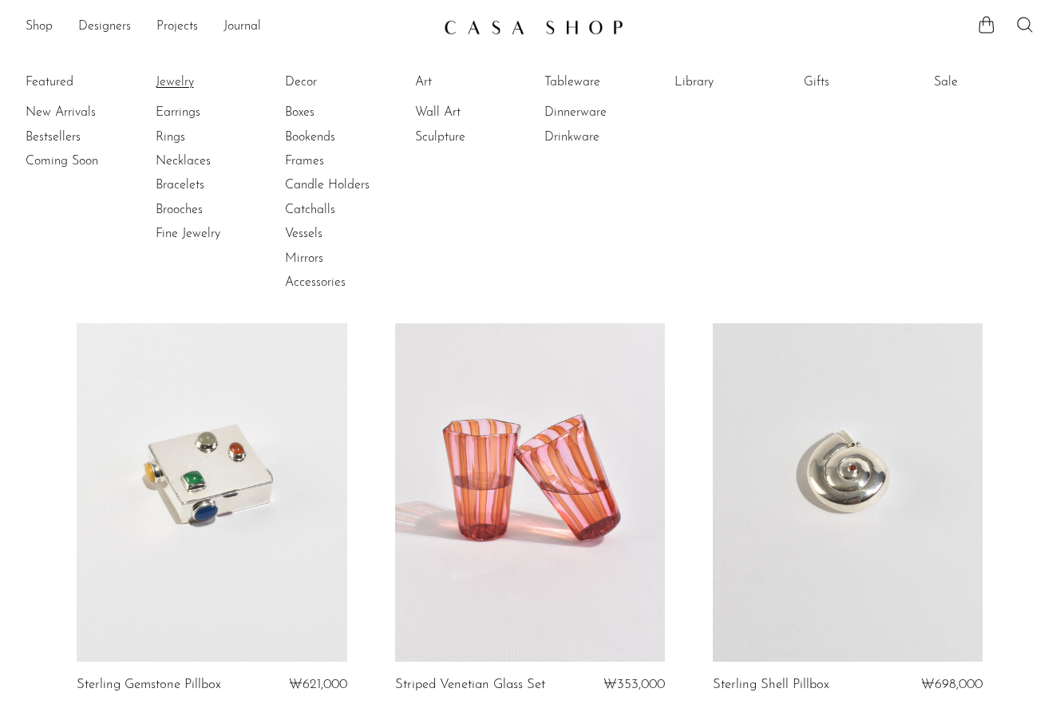
click at [174, 82] on link "Jewelry" at bounding box center [216, 82] width 120 height 18
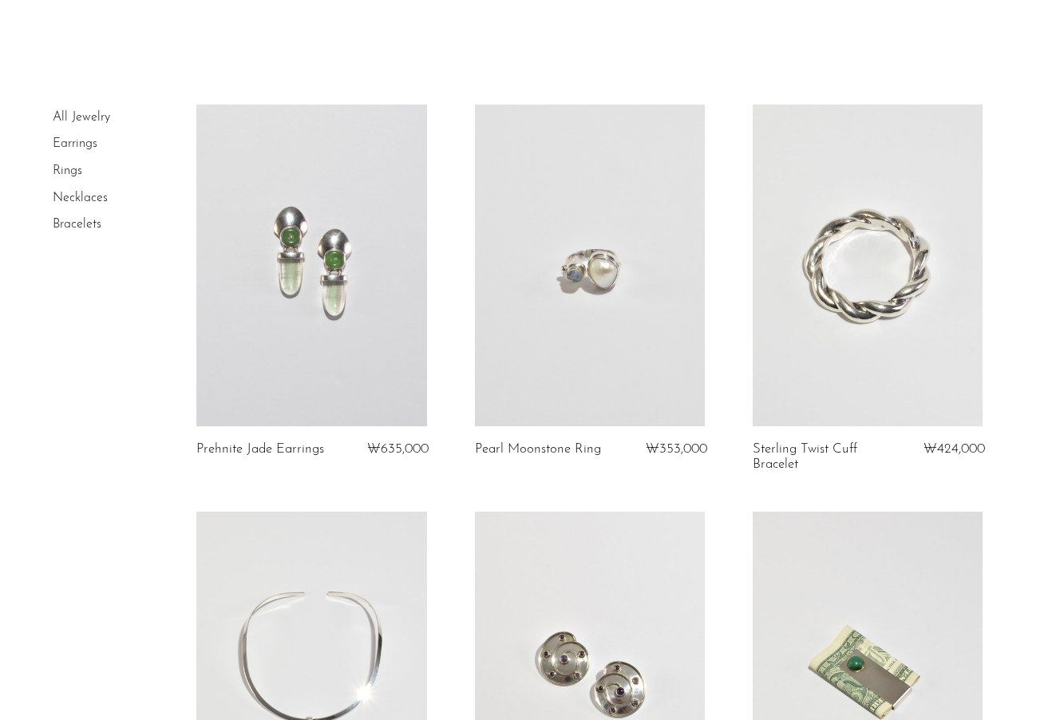
scroll to position [58, 0]
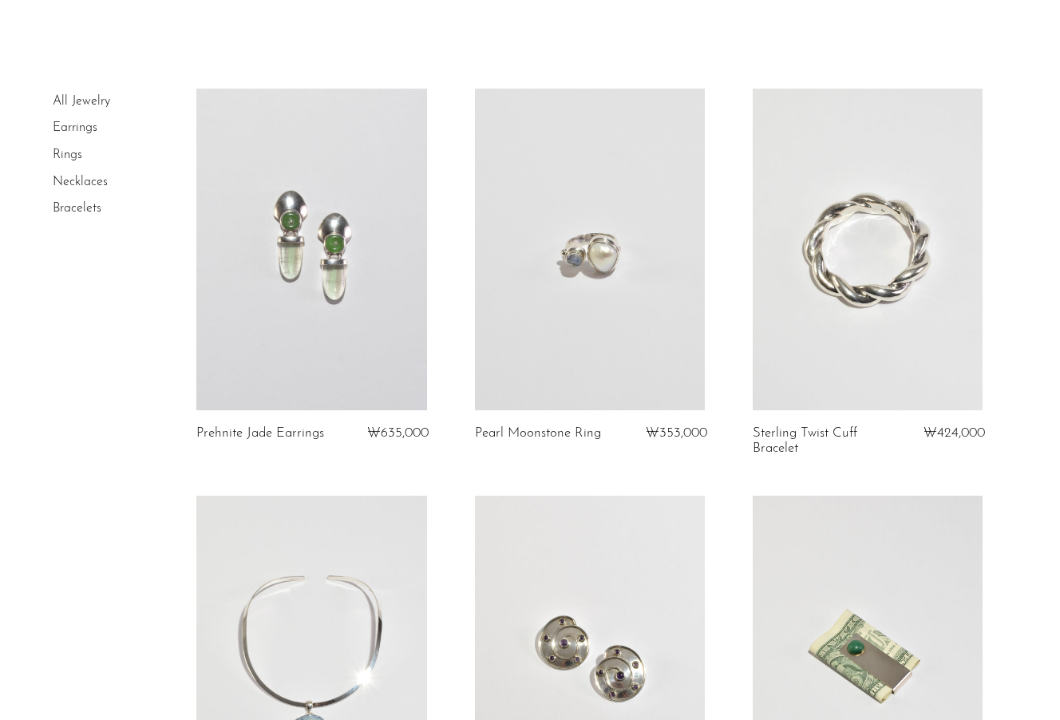
click at [622, 337] on link at bounding box center [590, 250] width 230 height 322
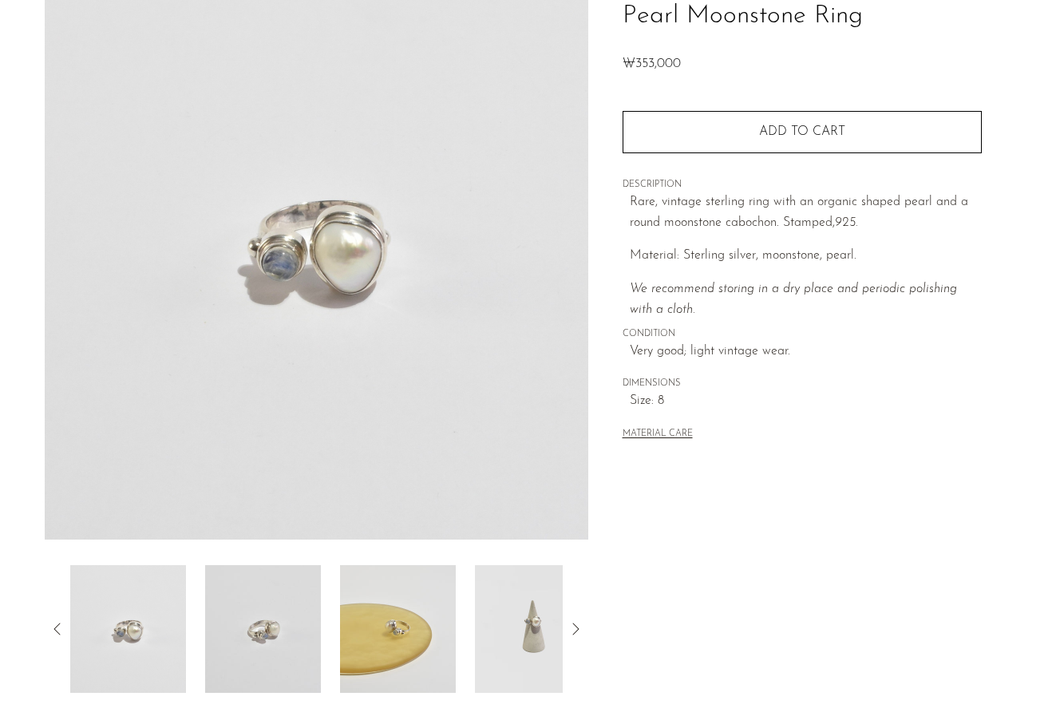
scroll to position [142, 0]
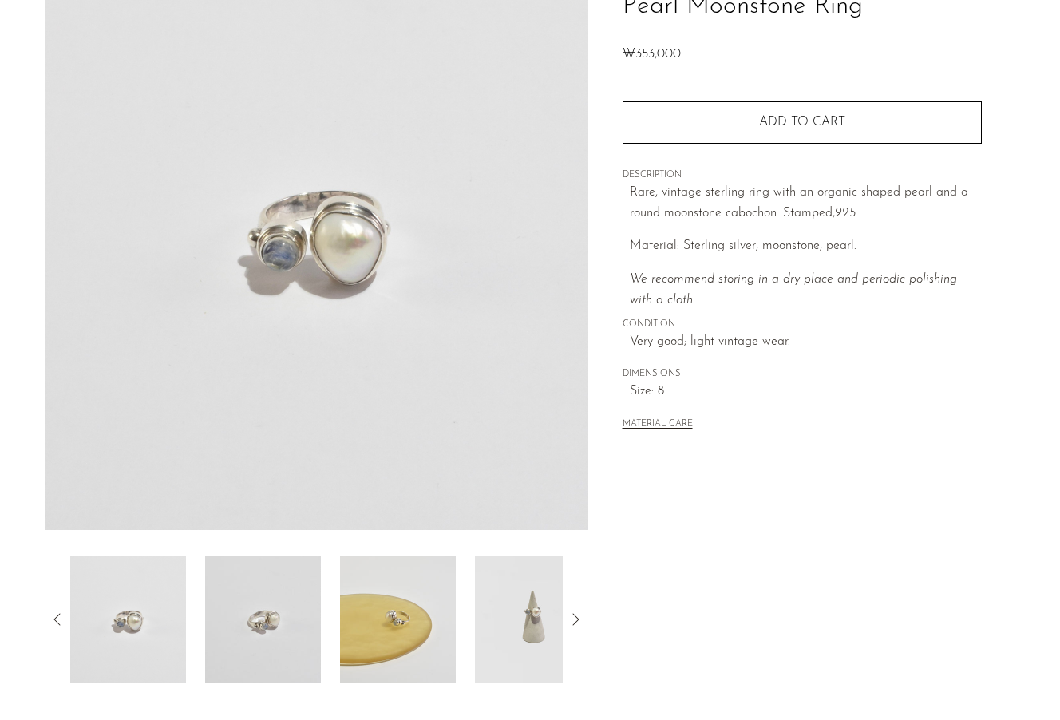
click at [385, 634] on img at bounding box center [398, 619] width 116 height 128
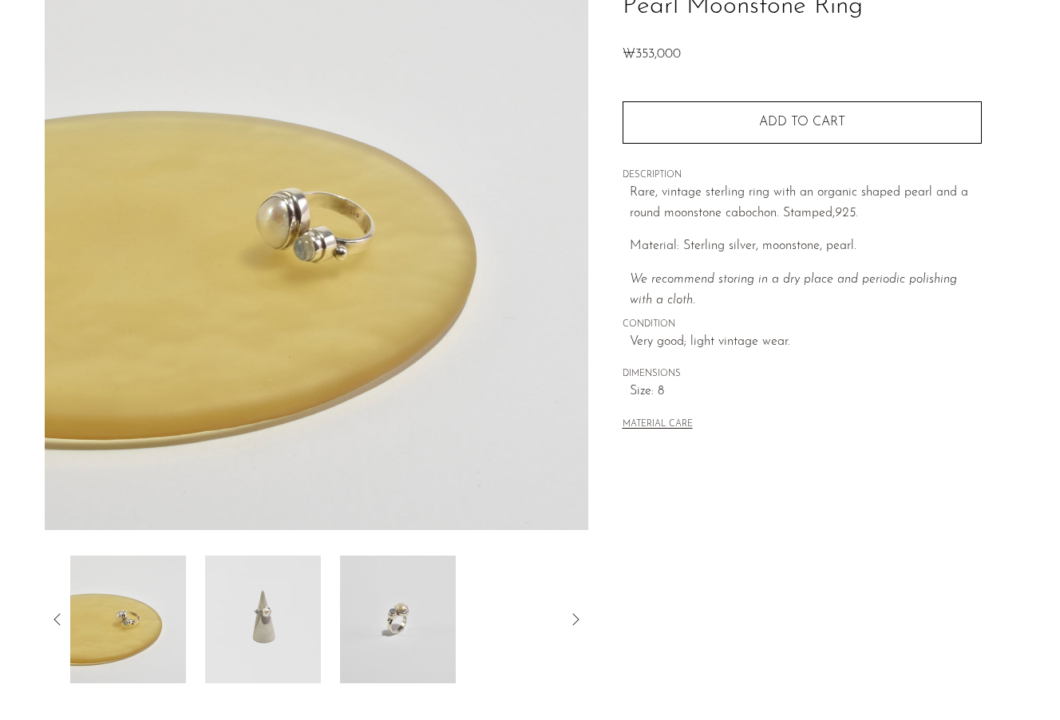
click at [305, 618] on img at bounding box center [263, 619] width 116 height 128
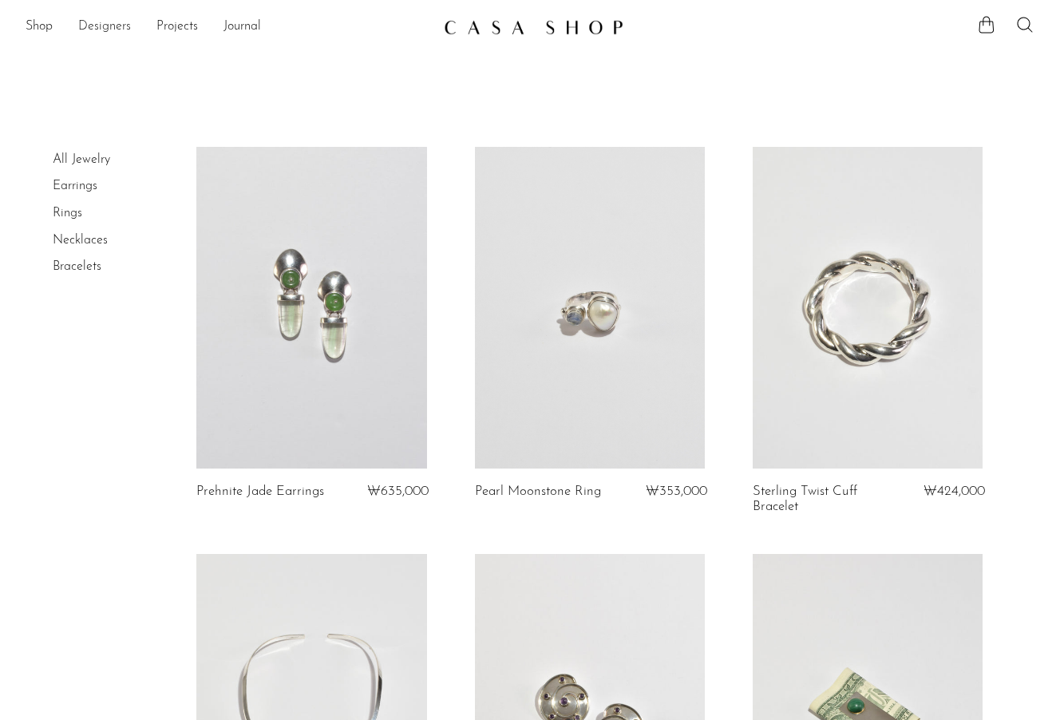
click at [105, 20] on link "Designers" at bounding box center [104, 27] width 53 height 21
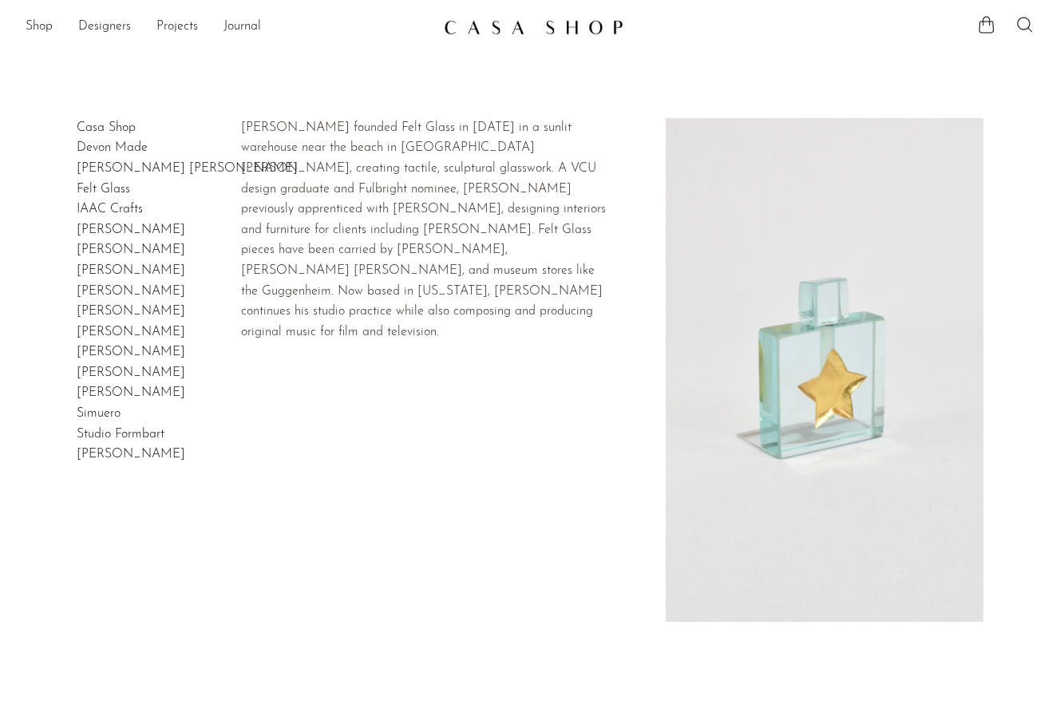
click at [117, 195] on link "Felt Glass" at bounding box center [103, 189] width 53 height 13
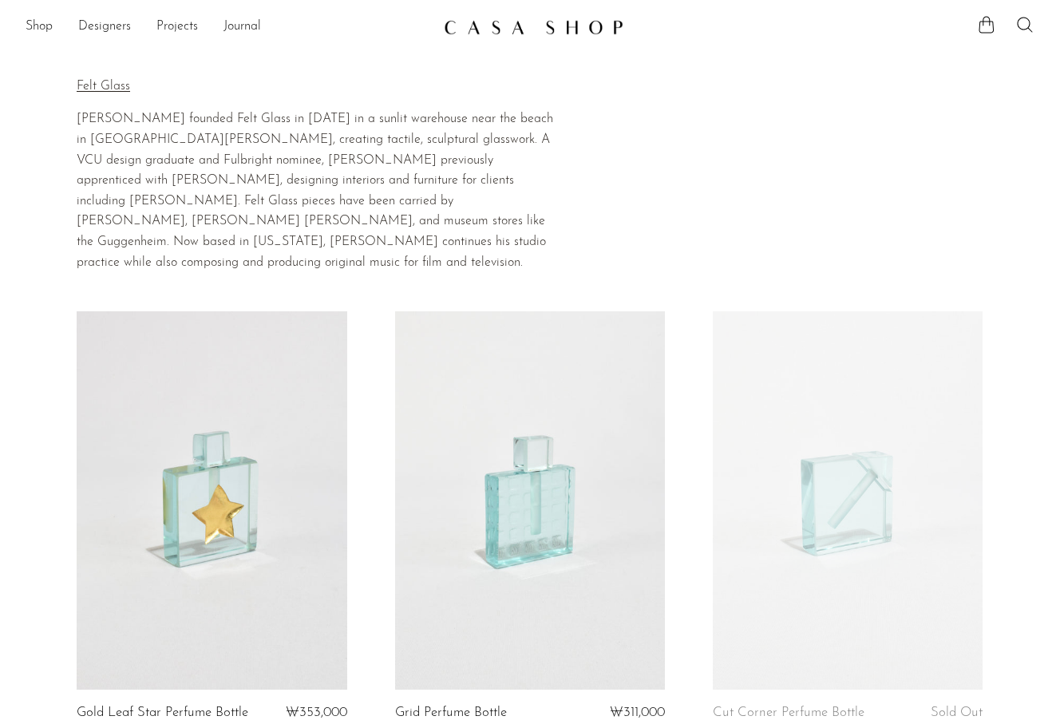
click at [219, 421] on link at bounding box center [212, 500] width 270 height 378
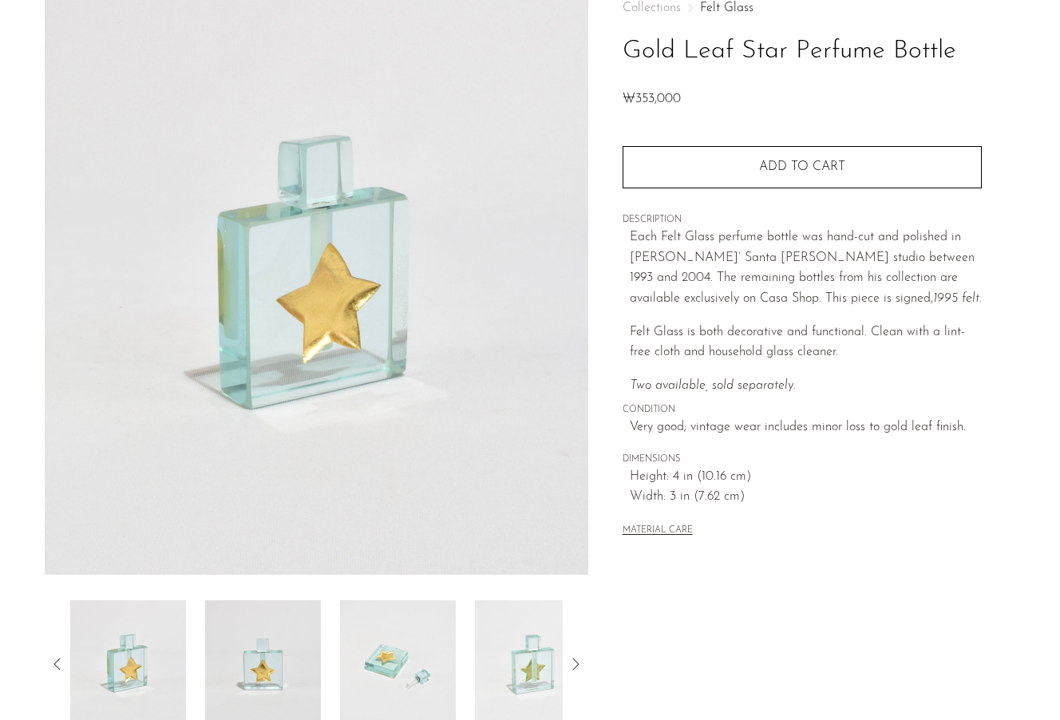
scroll to position [104, 0]
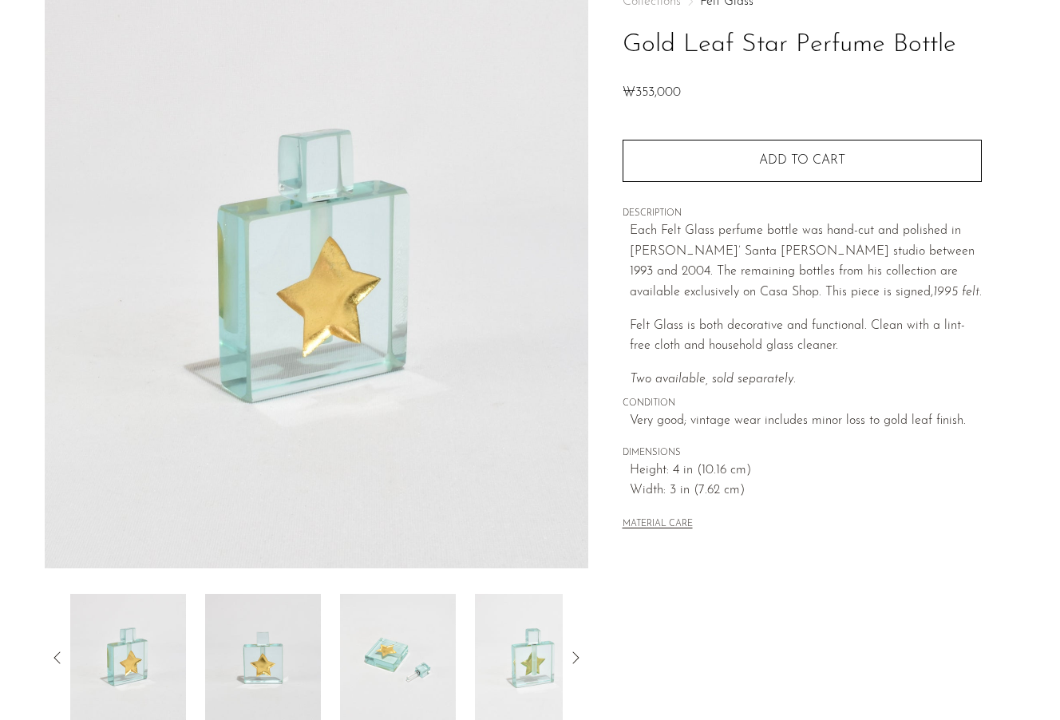
click at [277, 631] on img at bounding box center [263, 658] width 116 height 128
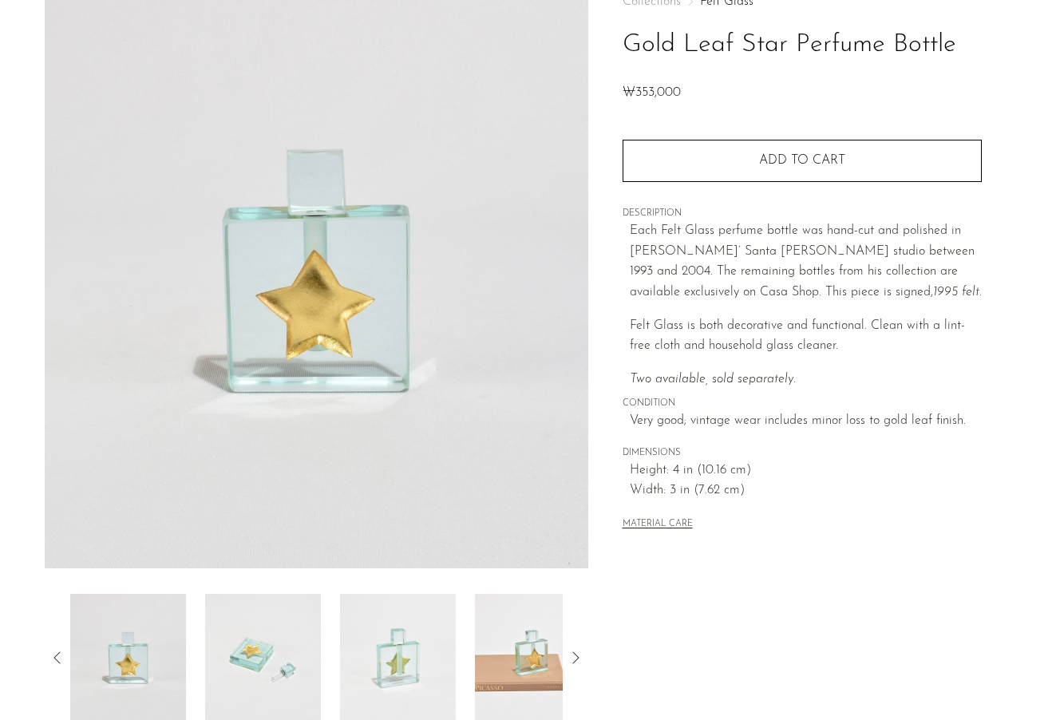
click at [356, 638] on img at bounding box center [398, 658] width 116 height 128
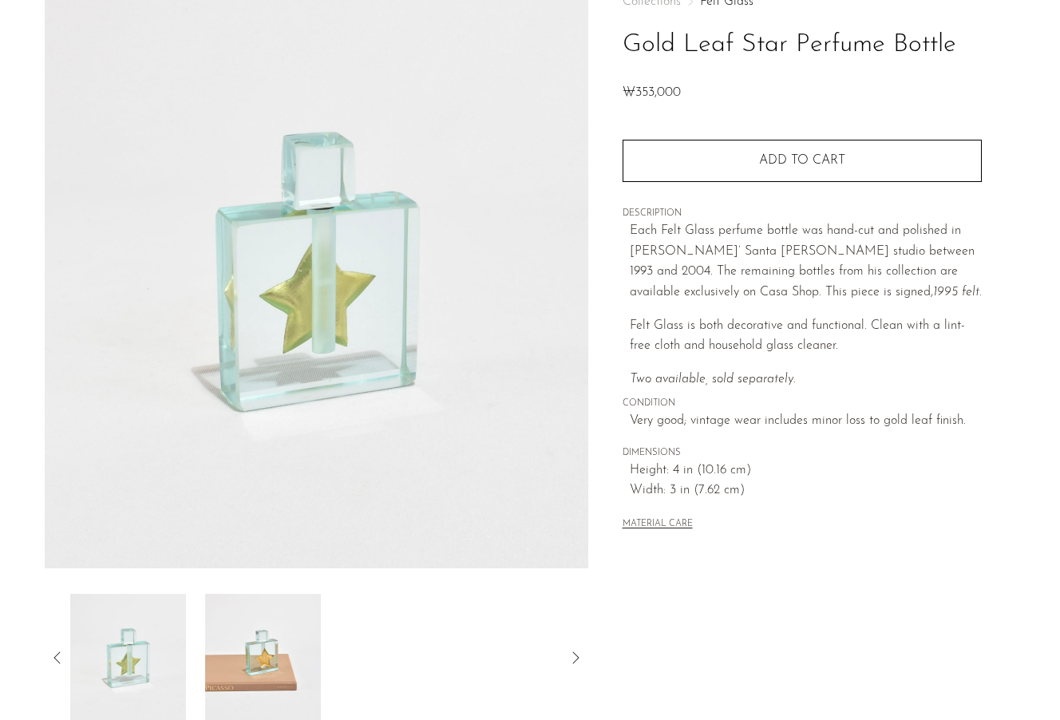
click at [393, 642] on div at bounding box center [316, 658] width 492 height 128
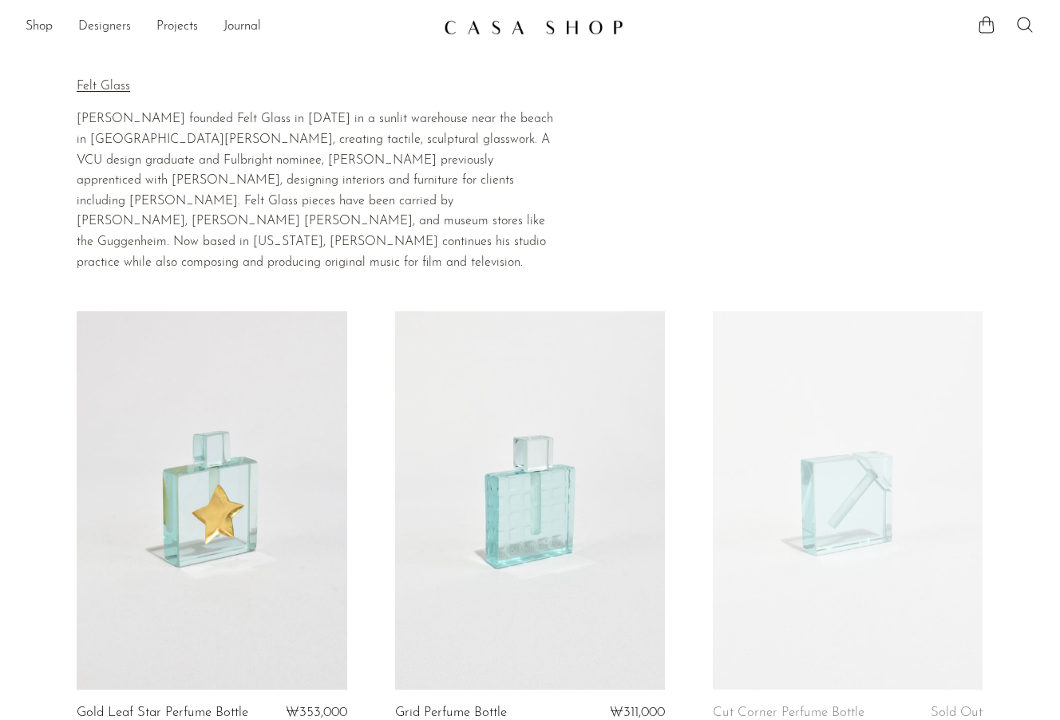
click at [114, 26] on link "Designers" at bounding box center [104, 27] width 53 height 21
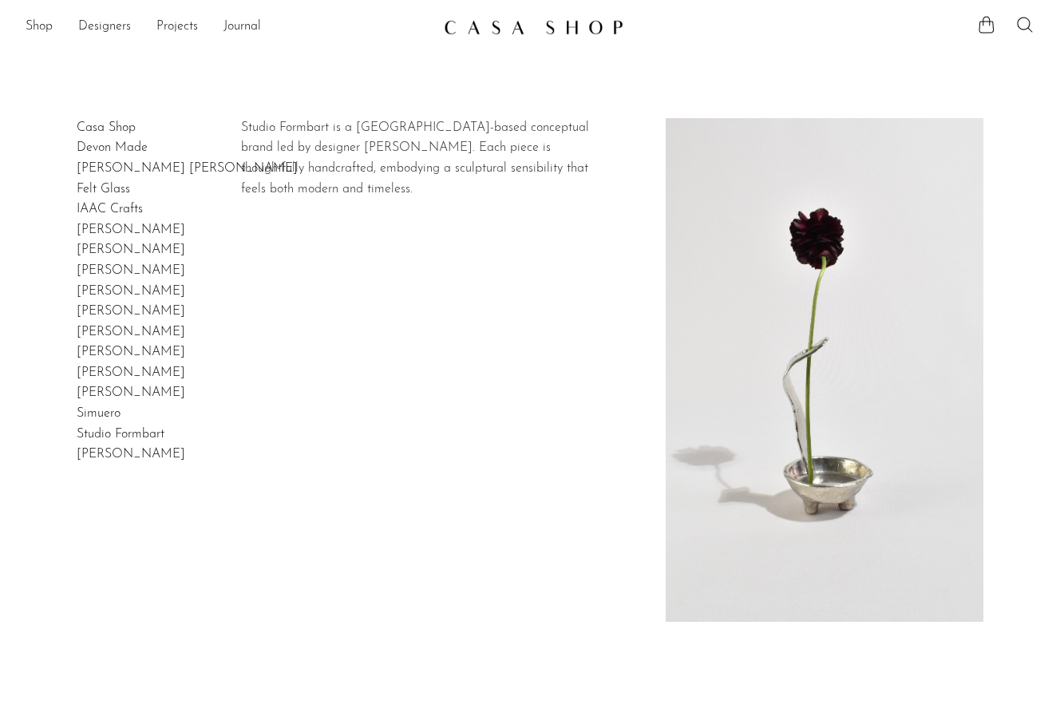
click at [104, 438] on link "Studio Formbart" at bounding box center [121, 434] width 88 height 13
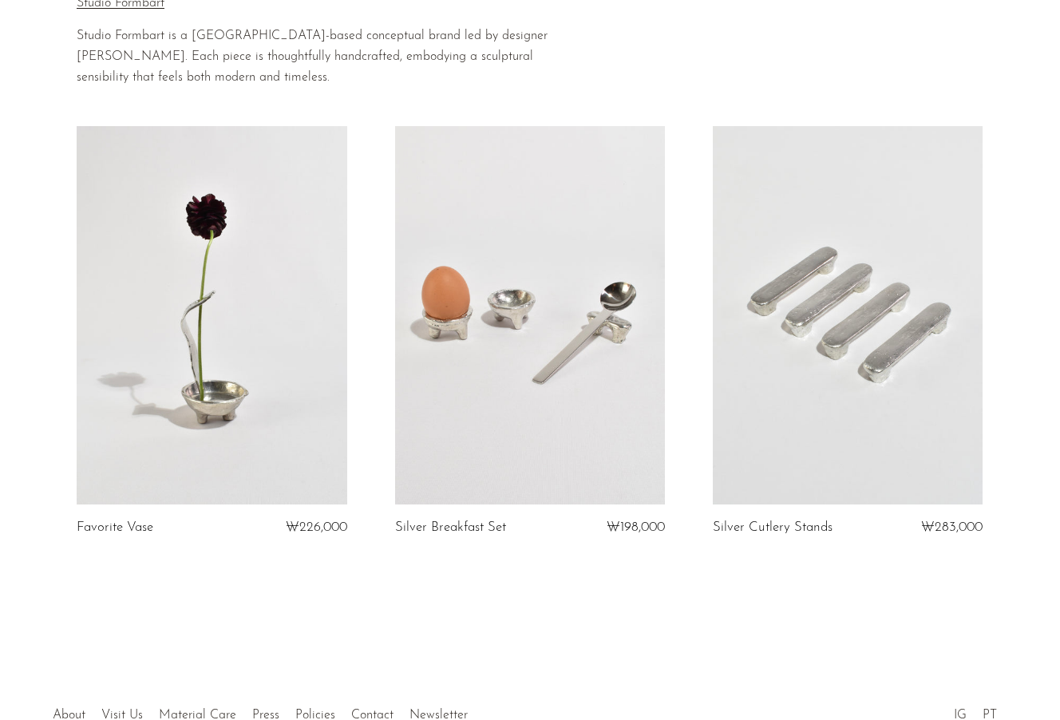
scroll to position [185, 0]
